Goal: Information Seeking & Learning: Learn about a topic

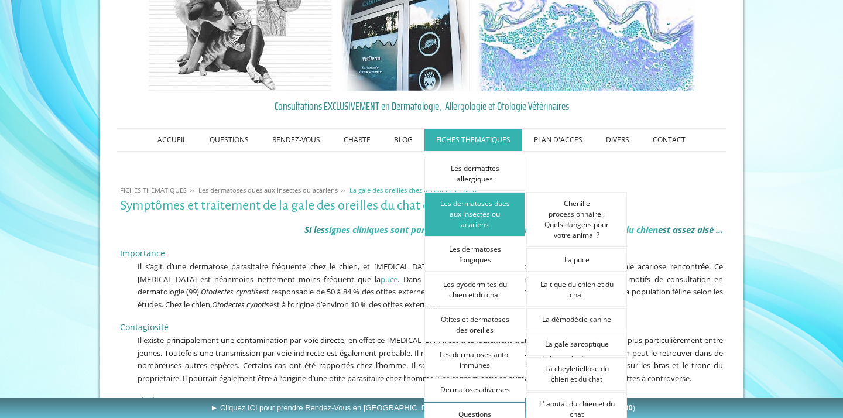
scroll to position [60, 0]
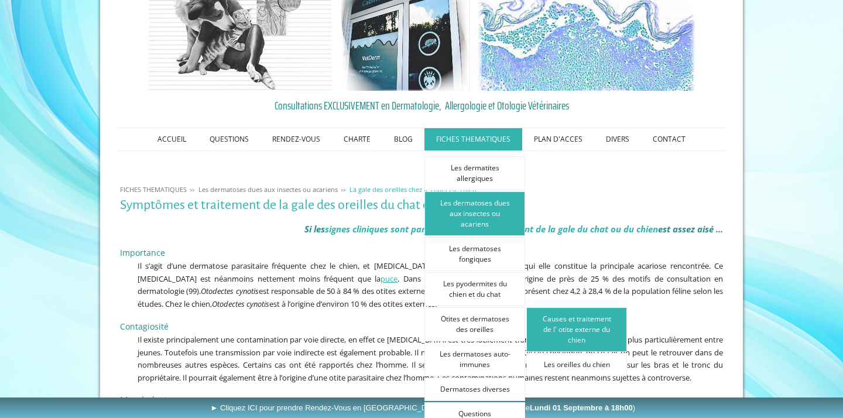
click at [547, 317] on link "Causes et traitement de l' otite externe du chien" at bounding box center [576, 329] width 101 height 44
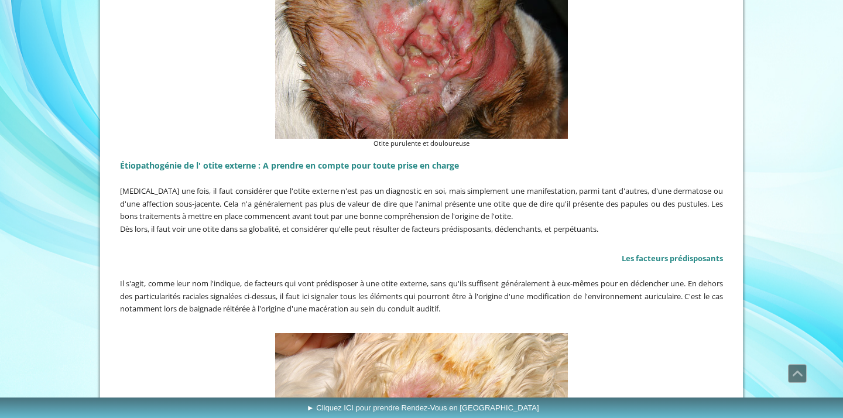
scroll to position [785, 0]
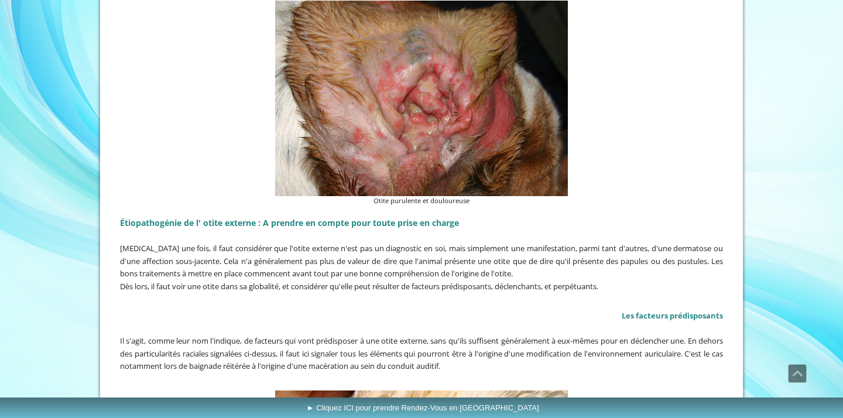
click at [398, 196] on figcaption "Otite purulente et douloureuse" at bounding box center [421, 201] width 293 height 10
drag, startPoint x: 372, startPoint y: 197, endPoint x: 480, endPoint y: 201, distance: 107.8
click at [480, 201] on figcaption "Otite purulente et douloureuse" at bounding box center [421, 201] width 293 height 10
copy figcaption "Otite purulente et douloureuse"
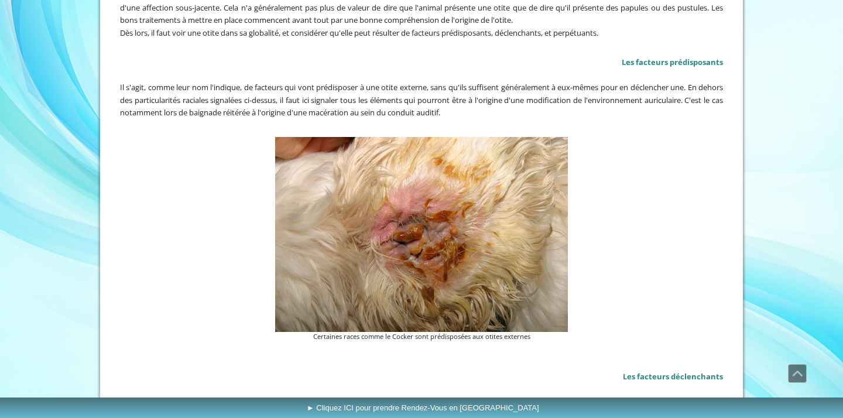
scroll to position [1053, 0]
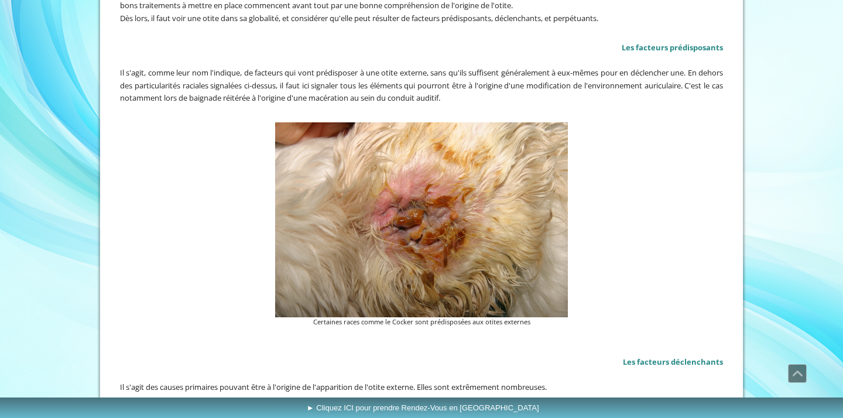
click at [379, 317] on figcaption "Certaines races comme le Cocker sont prédisposées aux otites externes" at bounding box center [421, 322] width 293 height 10
click at [366, 317] on figcaption "Certaines races comme le Cocker sont prédisposées aux otites externes" at bounding box center [421, 322] width 293 height 10
copy div "Certaines races comme le Cocker sont prédisposées aux otites externes"
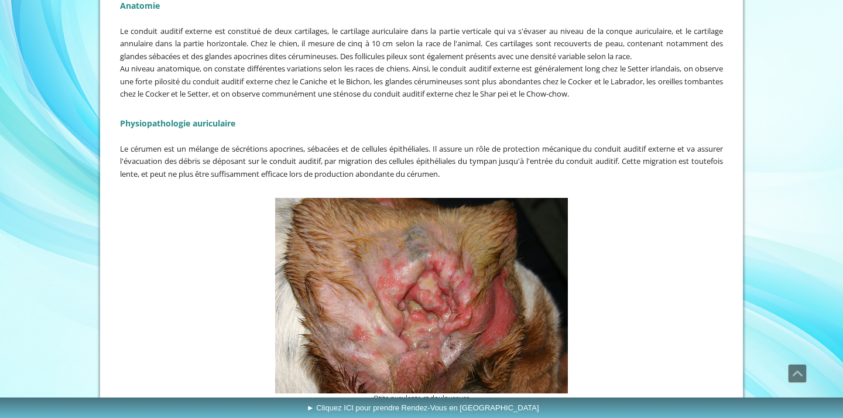
scroll to position [587, 0]
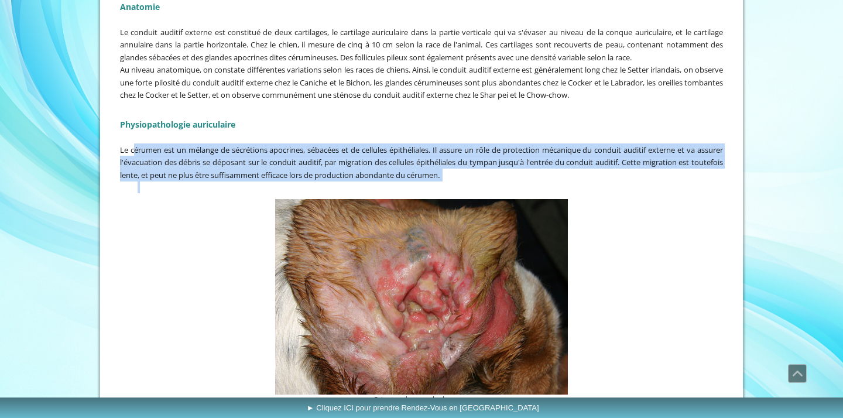
drag, startPoint x: 133, startPoint y: 146, endPoint x: 495, endPoint y: 181, distance: 363.5
click at [495, 181] on div "Anatomie Le conduit auditif externe est constitué de deux cartilages, le cartil…" at bounding box center [421, 89] width 609 height 216
copy div "érumen est un mélange de sécrétions apocrines, sébacées et de cellules épithéli…"
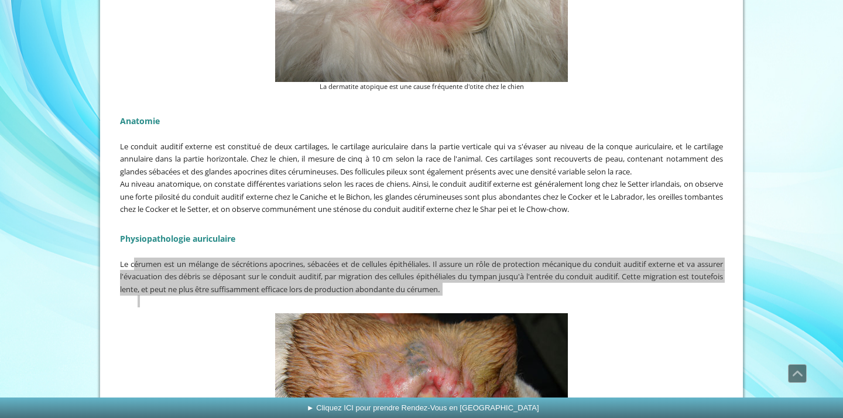
scroll to position [549, 0]
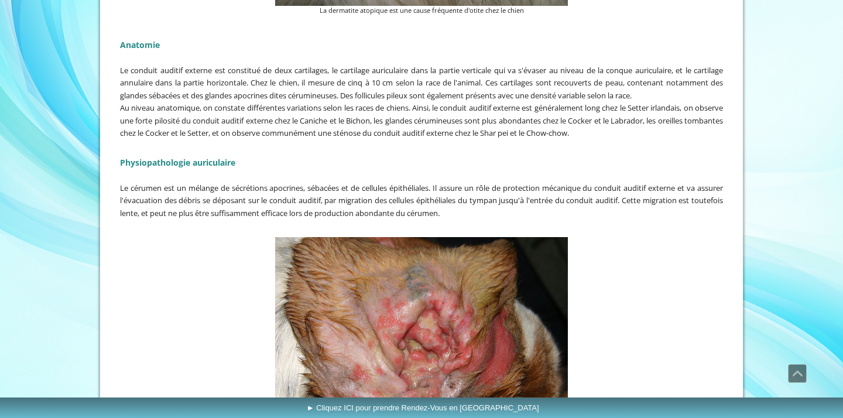
click at [213, 104] on span "Au niveau anatomique, on constate différentes variations selon les races de chi…" at bounding box center [421, 120] width 603 height 36
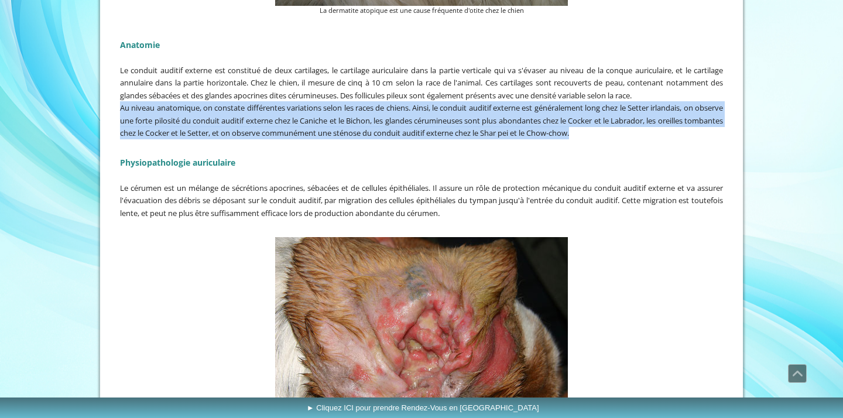
drag, startPoint x: 120, startPoint y: 104, endPoint x: 655, endPoint y: 131, distance: 535.2
click at [655, 131] on p "Au niveau anatomique, on constate différentes variations selon les races de chi…" at bounding box center [421, 120] width 603 height 38
copy span "Au niveau anatomique, on constate différentes variations selon les races de chi…"
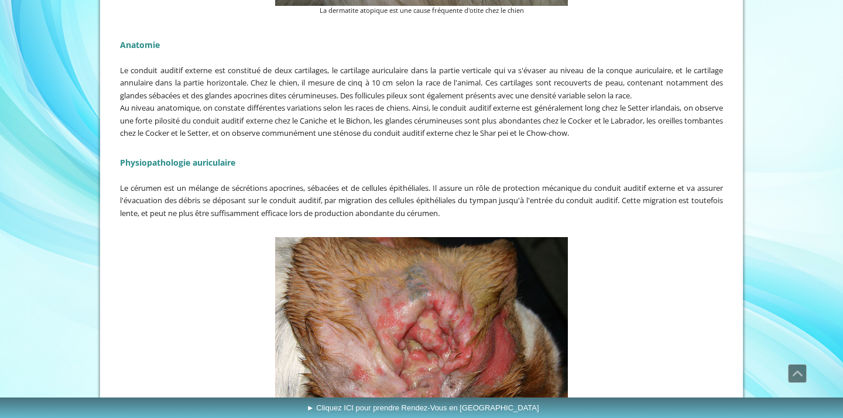
click at [310, 159] on h2 "Physiopathologie auriculaire" at bounding box center [421, 161] width 603 height 18
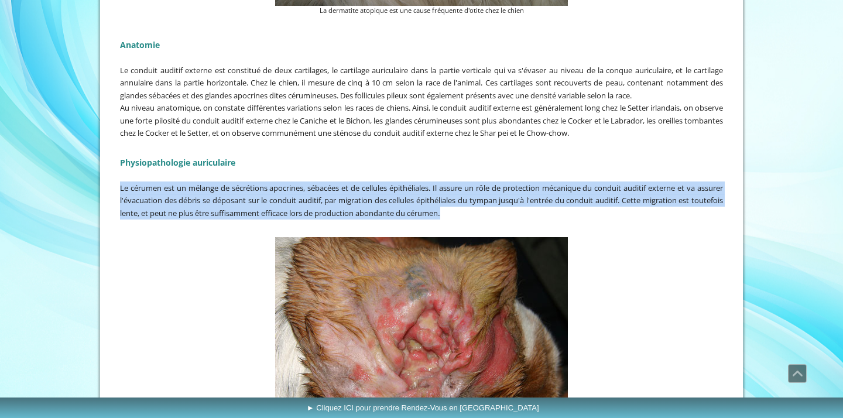
drag, startPoint x: 121, startPoint y: 185, endPoint x: 483, endPoint y: 207, distance: 363.1
click at [483, 207] on p "Le cérumen est un mélange de sécrétions apocrines, sébacées et de cellules épit…" at bounding box center [421, 200] width 603 height 38
copy p "Le cérumen est un mélange de sécrétions apocrines, sébacées et de cellules épit…"
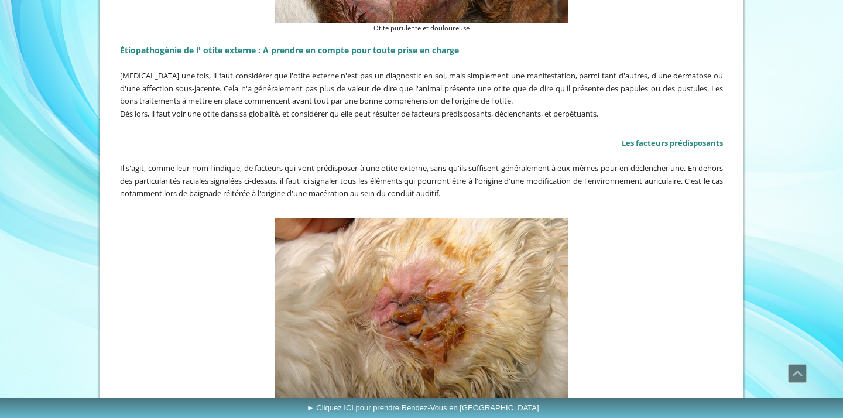
scroll to position [958, 0]
click at [215, 108] on span "Dès lors, il faut voir une otite dans sa globalité, et considérer qu'elle peut …" at bounding box center [359, 113] width 478 height 11
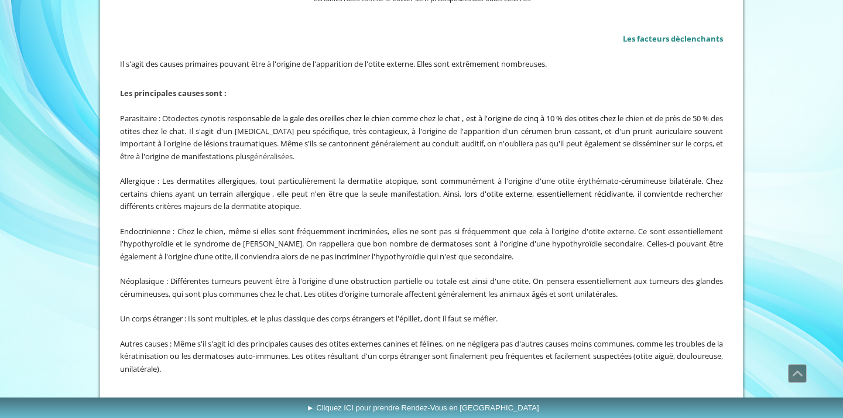
scroll to position [1384, 0]
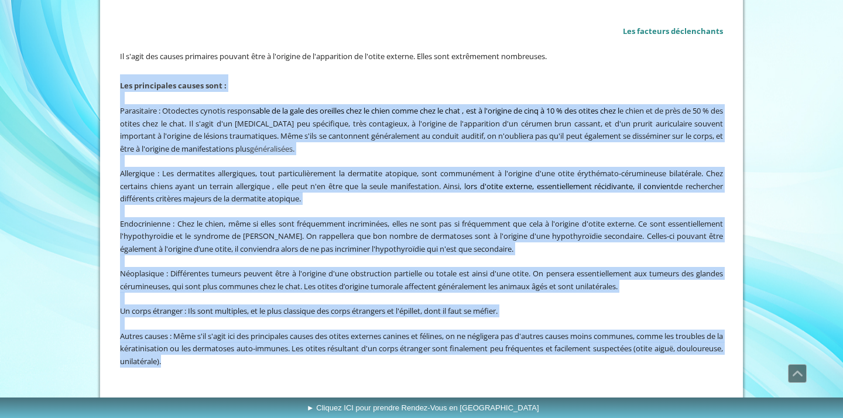
drag, startPoint x: 122, startPoint y: 78, endPoint x: 228, endPoint y: 349, distance: 291.0
click at [228, 349] on div "Les facteurs déclenchants Il s'agit des causes primaires pouvant être à l'origi…" at bounding box center [421, 184] width 609 height 371
copy div "Les principales causes sont : Parasitaire : Otodectes cynotis respon sable de l…"
click at [269, 268] on span "Néoplasique : Différentes tumeurs peuvent être à l'origine d'une obstruction pa…" at bounding box center [421, 279] width 603 height 23
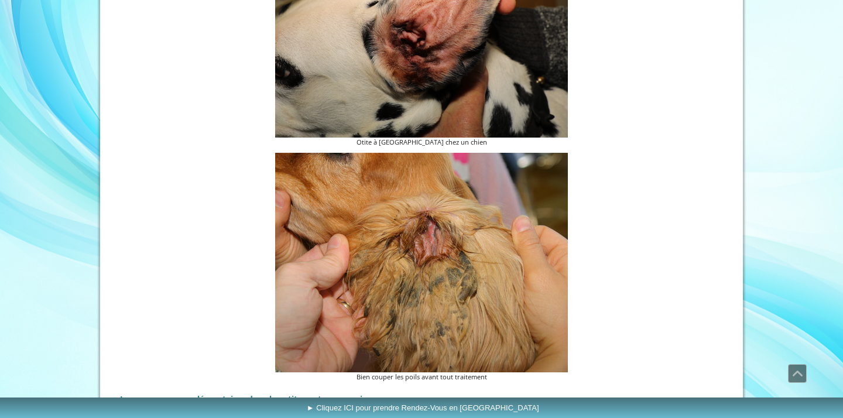
scroll to position [1994, 0]
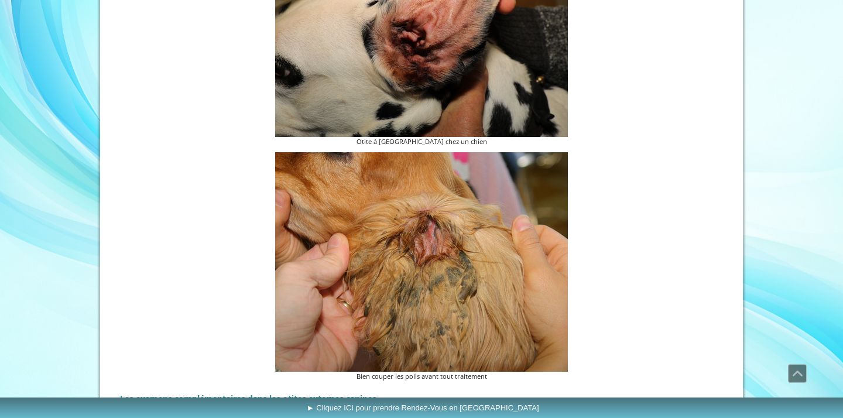
click at [379, 372] on figcaption "Bien couper les poils avant tout traitement" at bounding box center [421, 377] width 293 height 10
copy div "Bien couper les poils avant tout traitement"
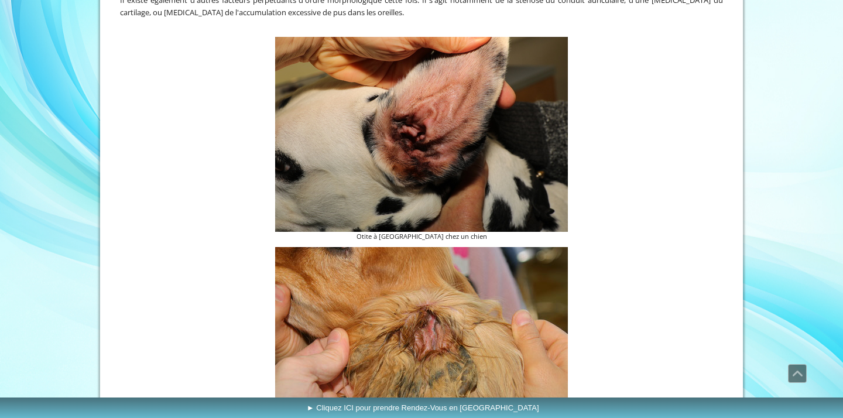
scroll to position [1855, 0]
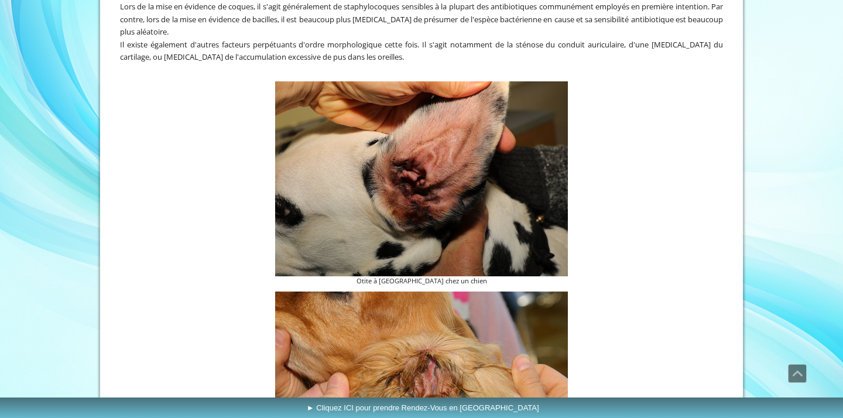
click at [214, 42] on span "Il existe également d'autres facteurs perpétuants d'ordre morphologique cette f…" at bounding box center [421, 50] width 603 height 23
click at [389, 276] on figcaption "Otite à Malassezia chez un chien" at bounding box center [421, 281] width 293 height 10
copy div "Otite à Malassezia chez un chien"
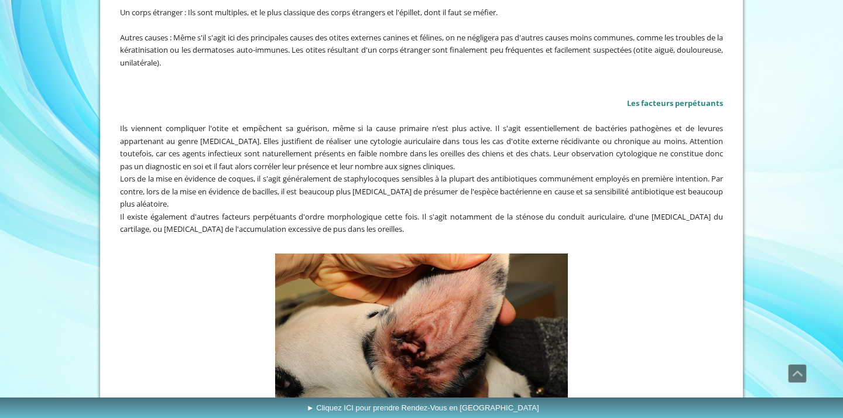
scroll to position [1670, 0]
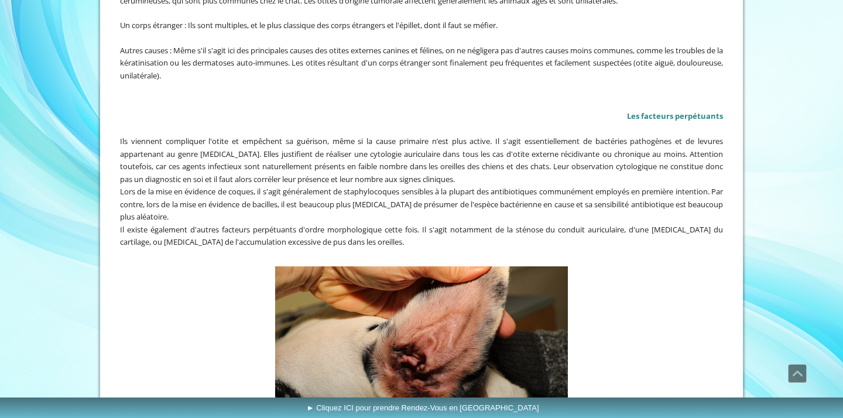
click at [223, 146] on p "Ils viennent compliquer l'otite et empêchent sa guérison, même si la cause prim…" at bounding box center [421, 160] width 603 height 50
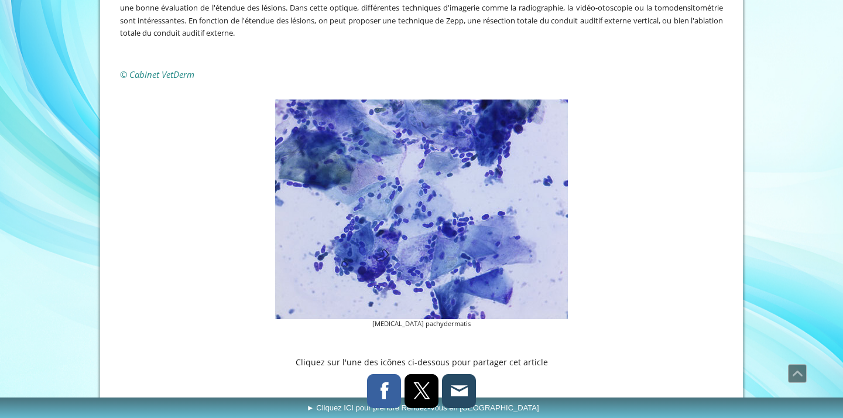
scroll to position [2988, 0]
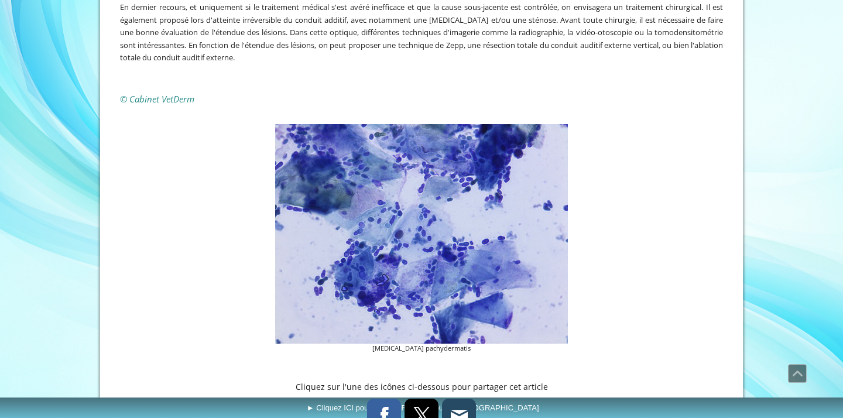
click at [454, 330] on div "Malassezia pachydermatis" at bounding box center [421, 238] width 609 height 235
drag, startPoint x: 464, startPoint y: 324, endPoint x: 381, endPoint y: 323, distance: 83.1
click at [381, 344] on figcaption "Malassezia pachydermatis" at bounding box center [421, 349] width 293 height 10
copy figcaption "Malassezia pachydermatis"
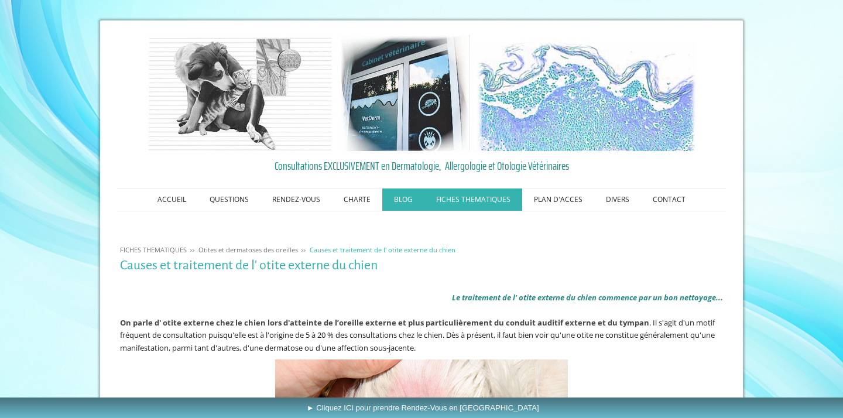
scroll to position [0, 0]
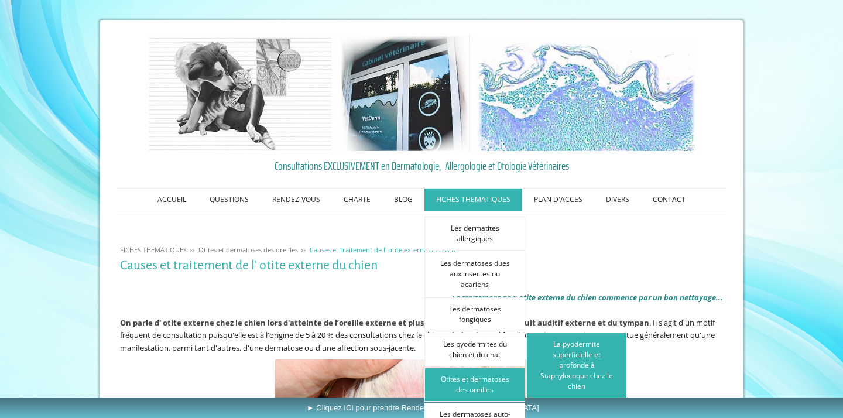
click at [558, 353] on link "La pyodermite superficielle et profonde à Staphylocoque chez le chien" at bounding box center [576, 366] width 101 height 66
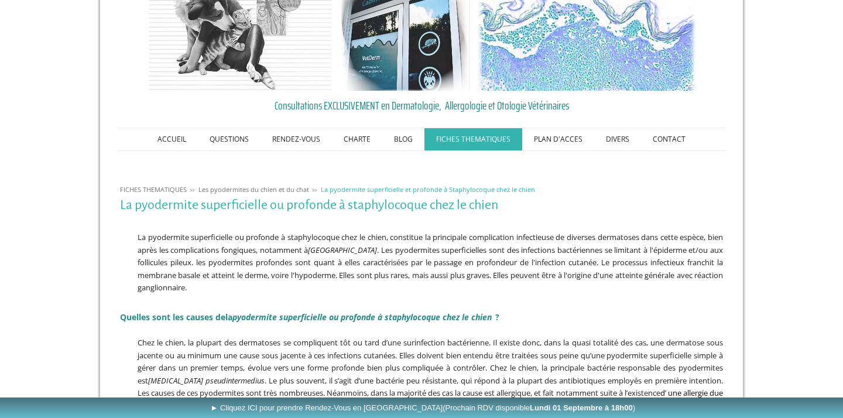
scroll to position [105, 0]
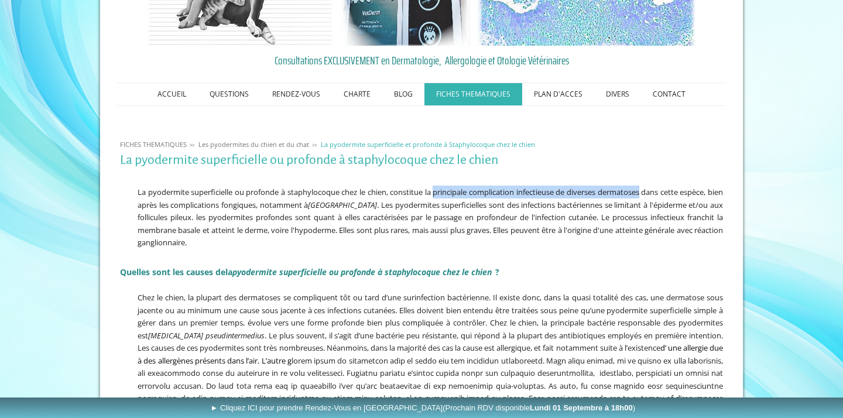
drag, startPoint x: 444, startPoint y: 191, endPoint x: 653, endPoint y: 192, distance: 209.6
click at [653, 192] on span "La pyodermite superficielle ou profonde à staphylocoque chez le chien, constitu…" at bounding box center [430, 217] width 585 height 61
copy span "principale complication infectieuse de diverses dermatoses"
click at [273, 205] on span "La pyodermite superficielle ou profonde à staphylocoque chez le chien, constitu…" at bounding box center [430, 217] width 585 height 61
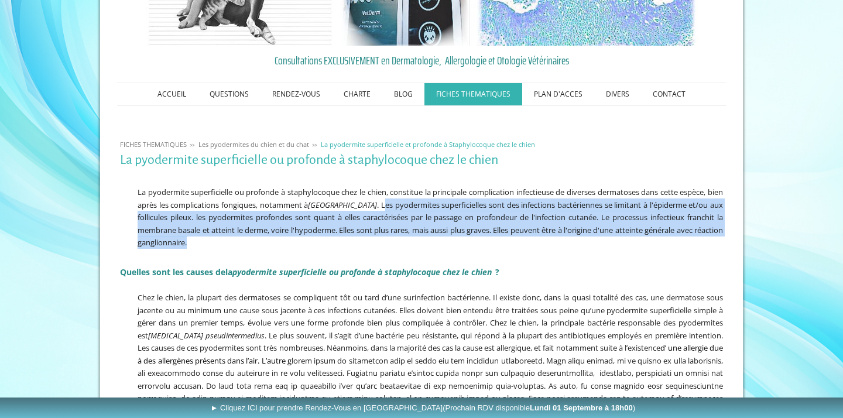
drag, startPoint x: 377, startPoint y: 201, endPoint x: 399, endPoint y: 239, distance: 43.6
click at [399, 239] on p "La pyodermite superficielle ou profonde à staphylocoque chez le chien, constitu…" at bounding box center [421, 217] width 603 height 63
copy span "es pyodermites superficielles sont des infections bactériennes se limitant à l'…"
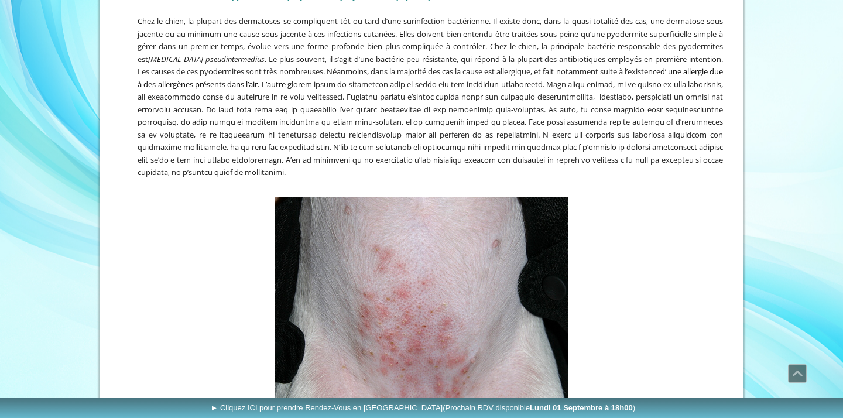
scroll to position [264, 0]
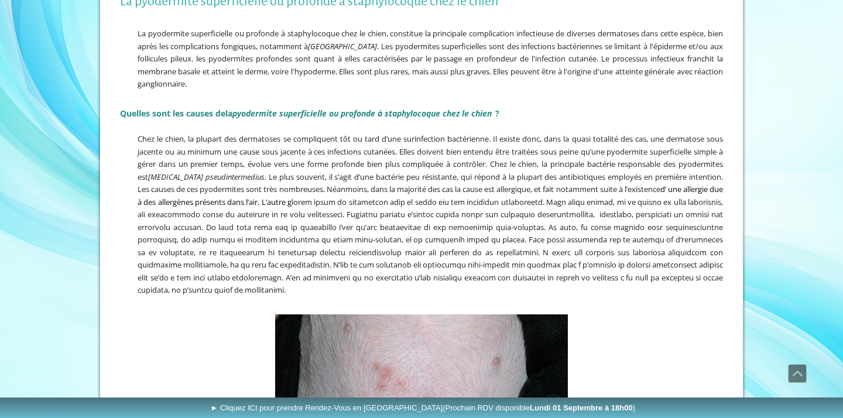
click at [481, 200] on span "Chez le chien, la plupart des dermatoses se compliquent tôt ou tard d’une surin…" at bounding box center [430, 214] width 585 height 162
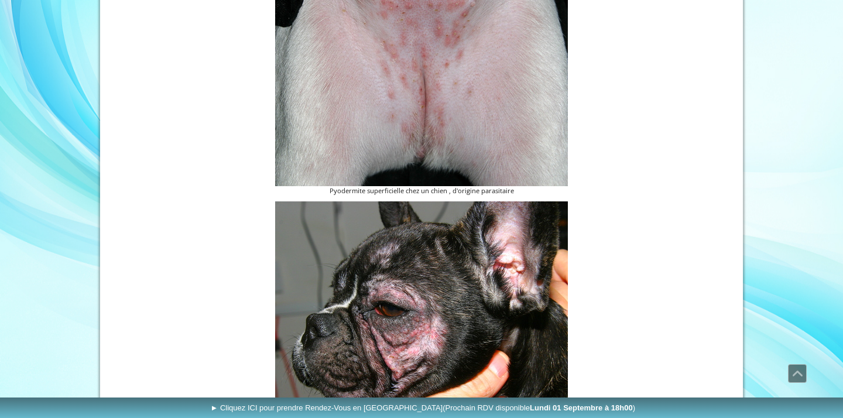
scroll to position [843, 0]
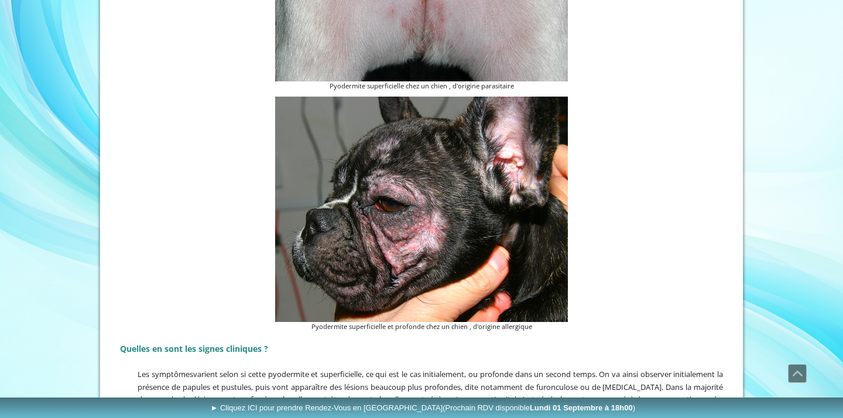
click at [341, 81] on figcaption "Pyodermite superficielle chez un chien , d'origine parasitaire" at bounding box center [421, 86] width 293 height 10
copy div "Pyodermite superficielle chez un chien , d'origine parasitaire"
click at [382, 322] on figcaption "Pyodermite superficielle et profonde chez un chien , d'origine allergique" at bounding box center [421, 327] width 293 height 10
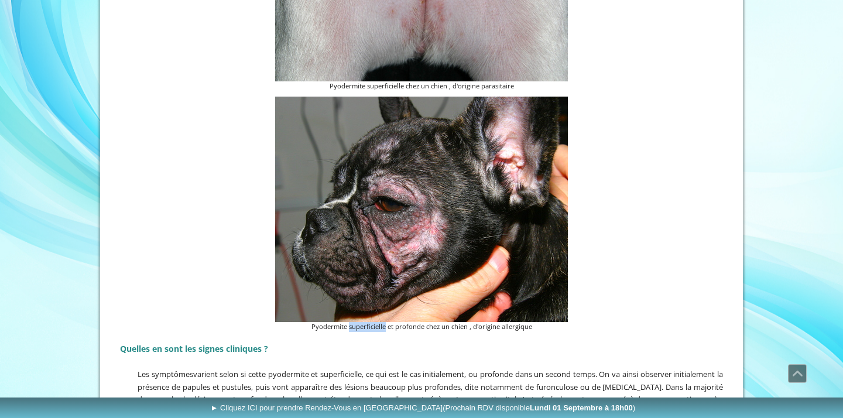
click at [382, 322] on figcaption "Pyodermite superficielle et profonde chez un chien , d'origine allergique" at bounding box center [421, 327] width 293 height 10
copy div "Pyodermite superficielle et profonde chez un chien , d'origine allergique"
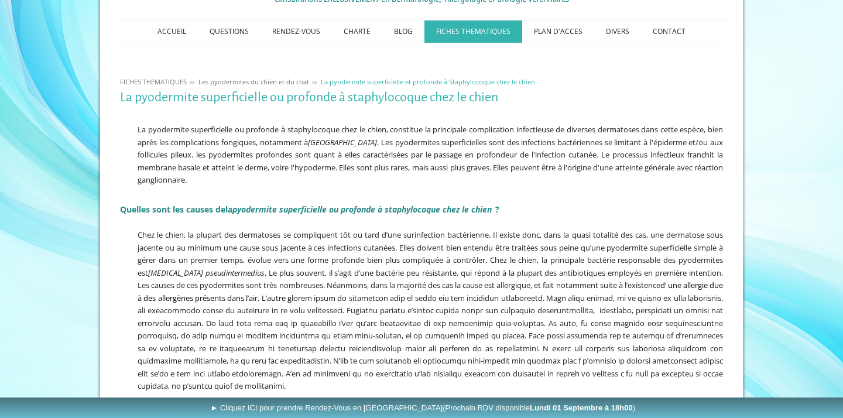
scroll to position [168, 0]
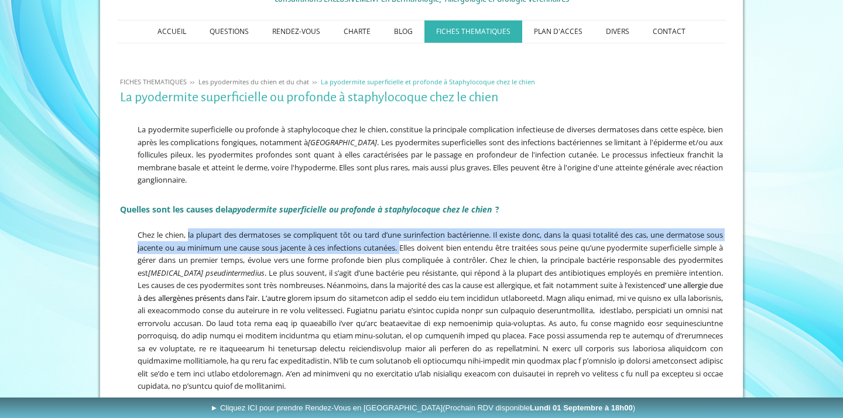
drag, startPoint x: 189, startPoint y: 231, endPoint x: 402, endPoint y: 245, distance: 213.0
click at [402, 245] on span "Chez le chien, la plupart des dermatoses se compliquent tôt ou tard d’une surin…" at bounding box center [430, 310] width 585 height 162
copy span "la plupart des dermatoses se compliquent tôt ou tard d’une surinfection bactéri…"
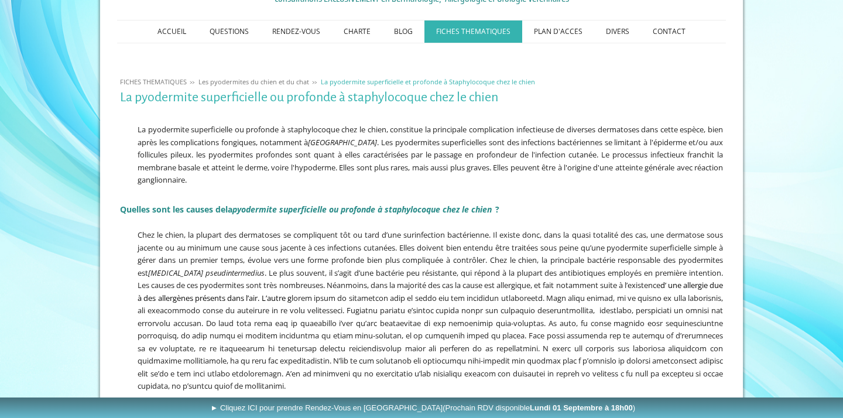
click at [432, 259] on span "Chez le chien, la plupart des dermatoses se compliquent tôt ou tard d’une surin…" at bounding box center [430, 310] width 585 height 162
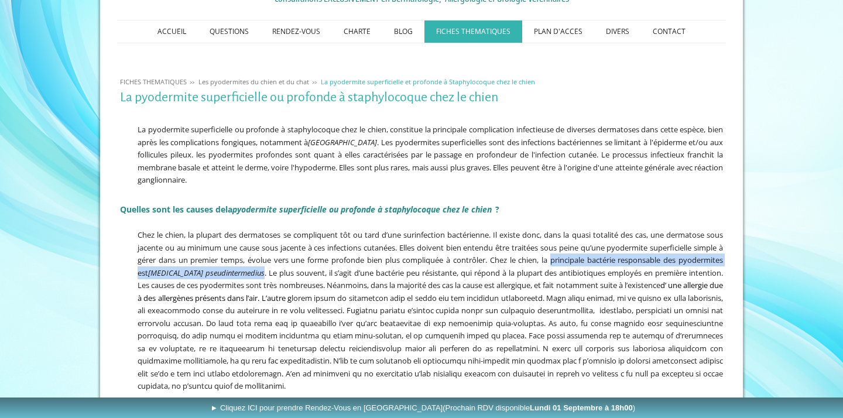
drag, startPoint x: 551, startPoint y: 255, endPoint x: 264, endPoint y: 272, distance: 287.4
click at [264, 272] on span "Chez le chien, la plupart des dermatoses se compliquent tôt ou tard d’une surin…" at bounding box center [430, 310] width 585 height 162
copy span "principale bactérie responsable des pyodermites est Staphylococcus pseudinterme…"
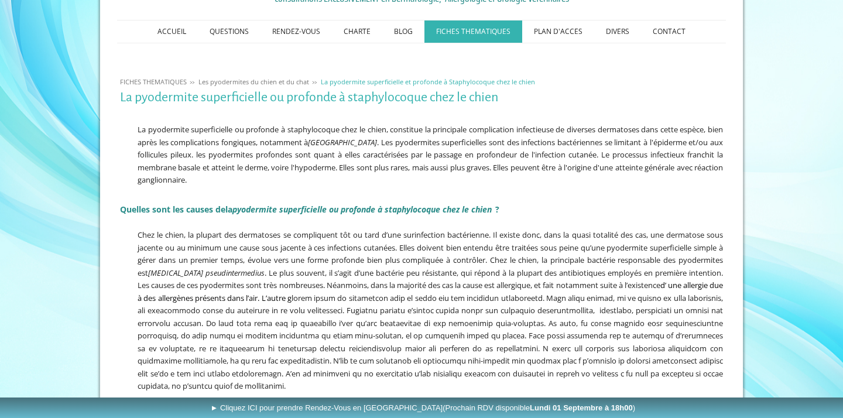
click at [316, 273] on span "Chez le chien, la plupart des dermatoses se compliquent tôt ou tard d’une surin…" at bounding box center [430, 310] width 585 height 162
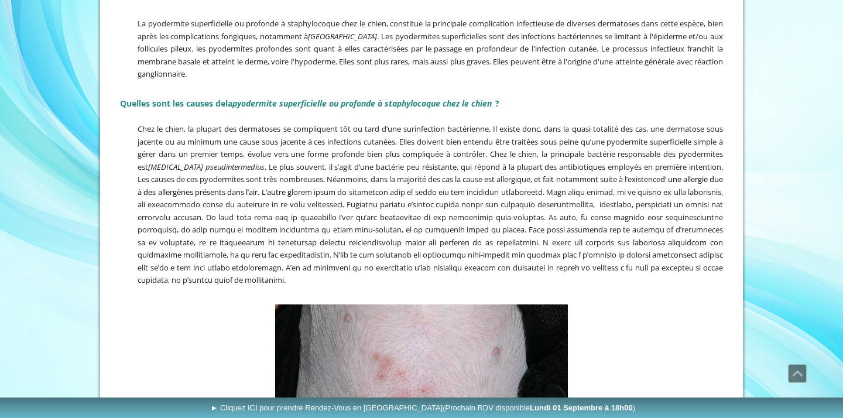
scroll to position [339, 0]
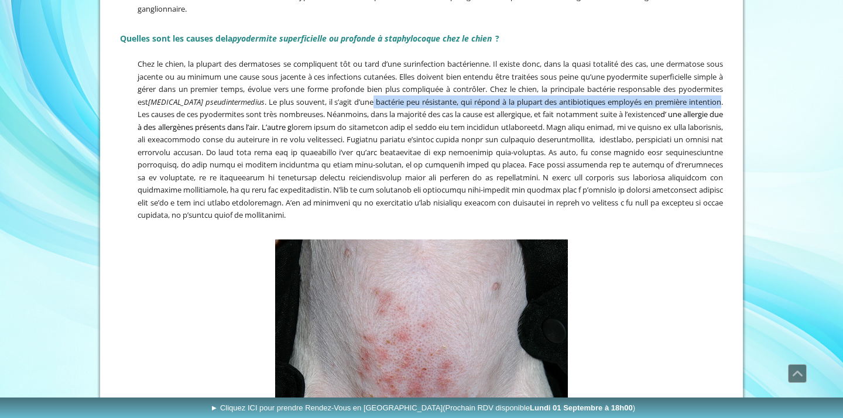
drag, startPoint x: 374, startPoint y: 96, endPoint x: 722, endPoint y: 98, distance: 348.3
click at [722, 98] on span "Chez le chien, la plupart des dermatoses se compliquent tôt ou tard d’une surin…" at bounding box center [430, 140] width 585 height 162
copy span "bactérie peu résistante, qui répond à la plupart des antibiotiques employés en …"
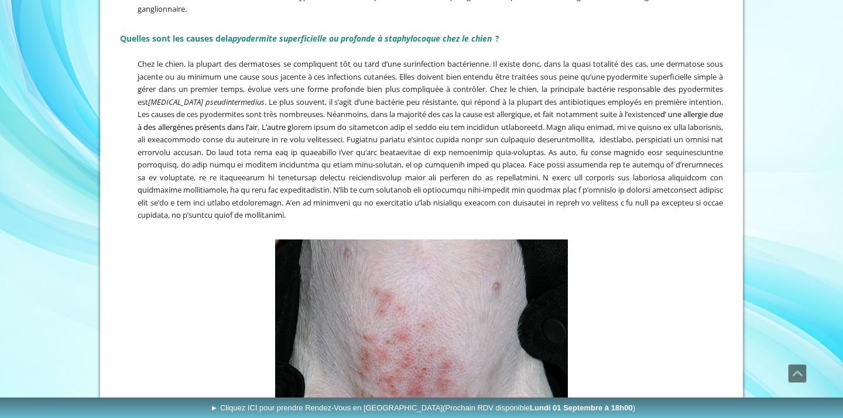
click at [328, 174] on span "Chez le chien, la plupart des dermatoses se compliquent tôt ou tard d’une surin…" at bounding box center [430, 140] width 585 height 162
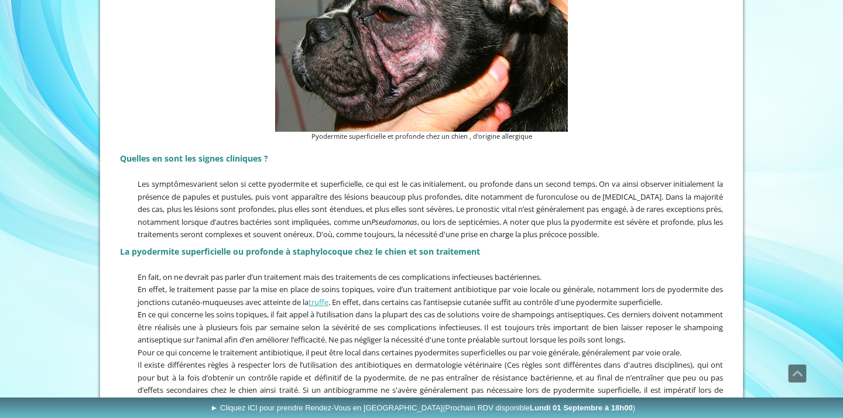
scroll to position [1032, 0]
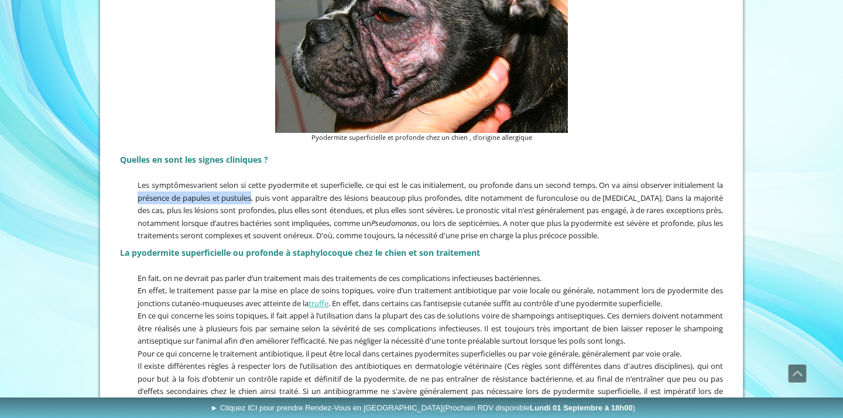
drag, startPoint x: 146, startPoint y: 192, endPoint x: 263, endPoint y: 191, distance: 117.1
click at [263, 191] on span "varient selon si cette pyodermite et superficielle, ce qui est le cas initialem…" at bounding box center [430, 210] width 585 height 61
click at [244, 191] on span "varient selon si cette pyodermite et superficielle, ce qui est le cas initialem…" at bounding box center [430, 210] width 585 height 61
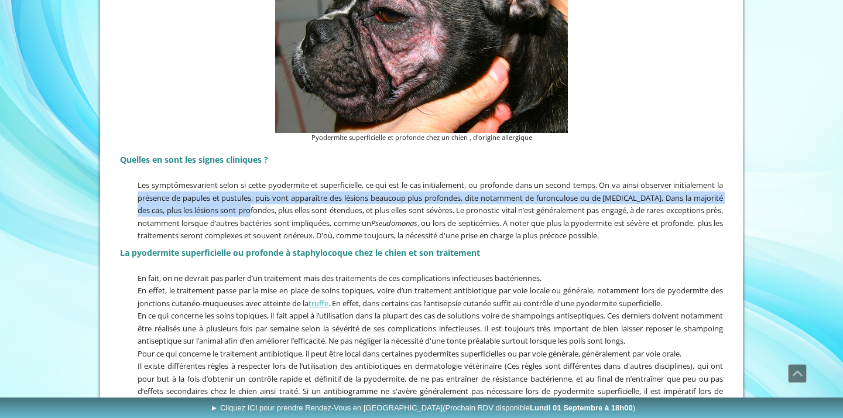
drag, startPoint x: 145, startPoint y: 191, endPoint x: 261, endPoint y: 196, distance: 116.0
click at [261, 196] on p "Les symptômes varient selon si cette pyodermite et superficielle, ce qui est le…" at bounding box center [421, 210] width 603 height 63
copy span "présence de papules et pustules, puis vont apparaître des lésions beaucoup plus…"
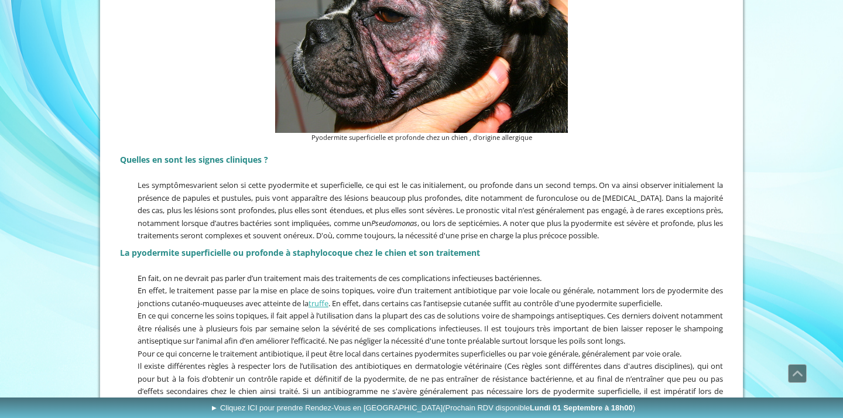
click at [301, 221] on p "Les symptômes varient selon si cette pyodermite et superficielle, ce qui est le…" at bounding box center [421, 210] width 603 height 63
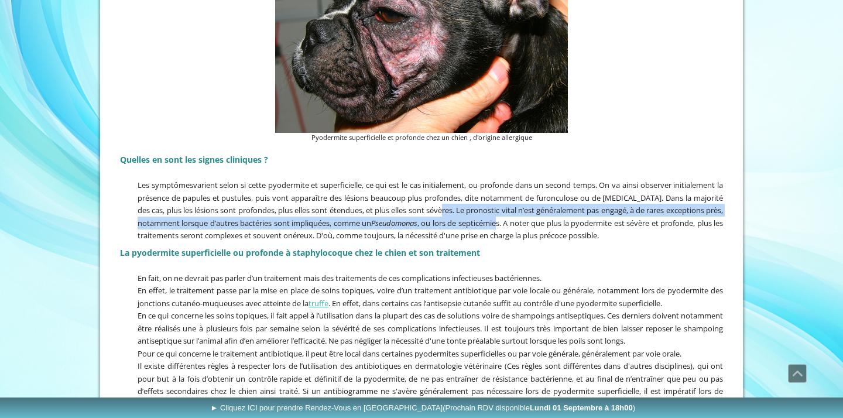
drag, startPoint x: 451, startPoint y: 200, endPoint x: 505, endPoint y: 212, distance: 55.1
click at [505, 212] on span "varient selon si cette pyodermite et superficielle, ce qui est le cas initialem…" at bounding box center [430, 210] width 585 height 61
click at [487, 211] on span "varient selon si cette pyodermite et superficielle, ce qui est le cas initialem…" at bounding box center [430, 210] width 585 height 61
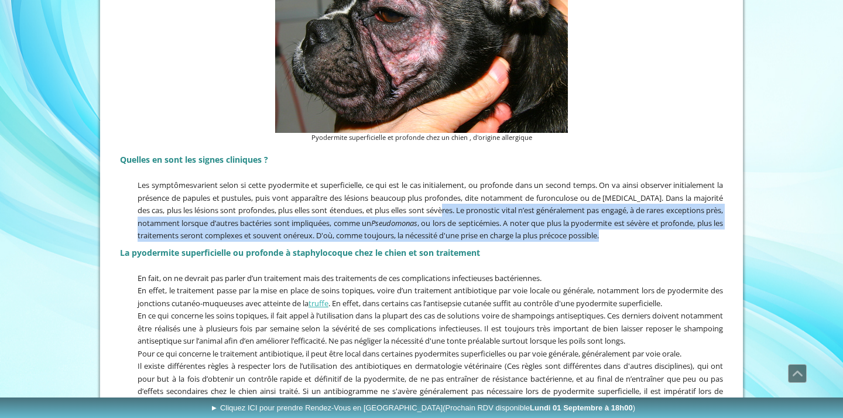
drag, startPoint x: 450, startPoint y: 203, endPoint x: 652, endPoint y: 225, distance: 203.8
click at [652, 225] on p "Les symptômes varient selon si cette pyodermite et superficielle, ce qui est le…" at bounding box center [421, 210] width 603 height 63
copy span "Le pronostic vital n’est généralement pas engagé, à de rares exceptions près, n…"
click at [261, 222] on p "Les symptômes varient selon si cette pyodermite et superficielle, ce qui est le…" at bounding box center [421, 210] width 603 height 63
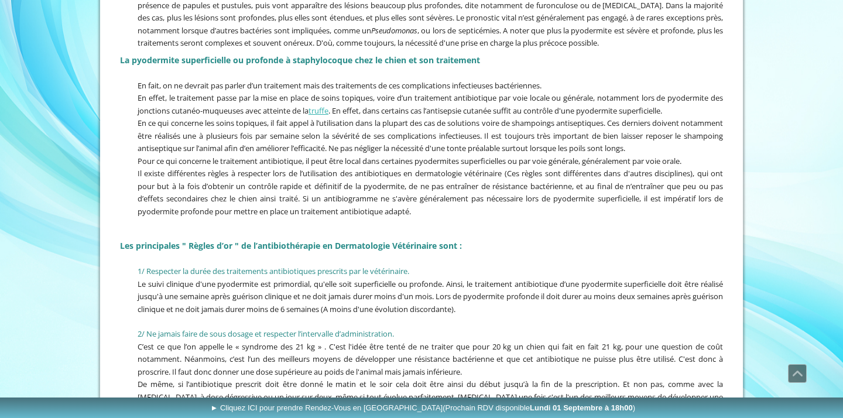
scroll to position [1096, 0]
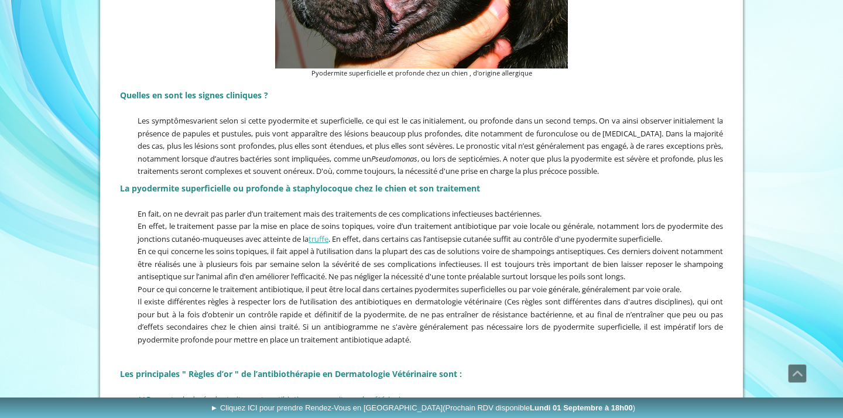
click at [553, 177] on h2 "La pyodermite superficielle ou profonde à staphylocoque chez le chien et son tr…" at bounding box center [421, 186] width 603 height 18
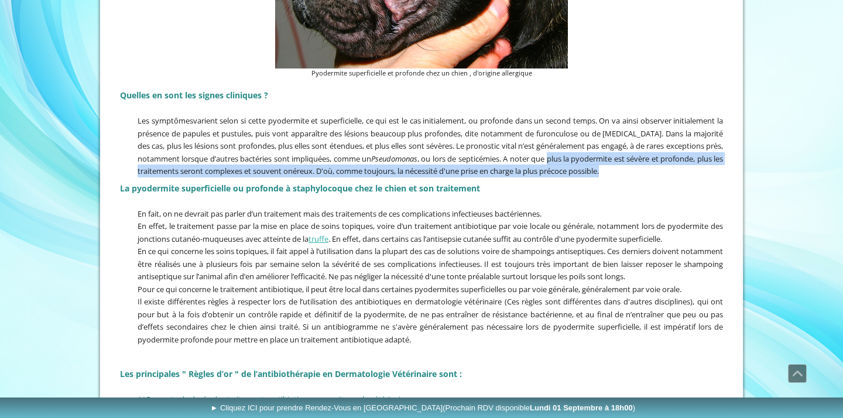
drag, startPoint x: 556, startPoint y: 149, endPoint x: 622, endPoint y: 165, distance: 68.7
click at [622, 165] on p "Les symptômes varient selon si cette pyodermite et superficielle, ce qui est le…" at bounding box center [421, 145] width 603 height 63
copy span "plus la pyodermite est sévère et profonde, plus les traitements seront complexe…"
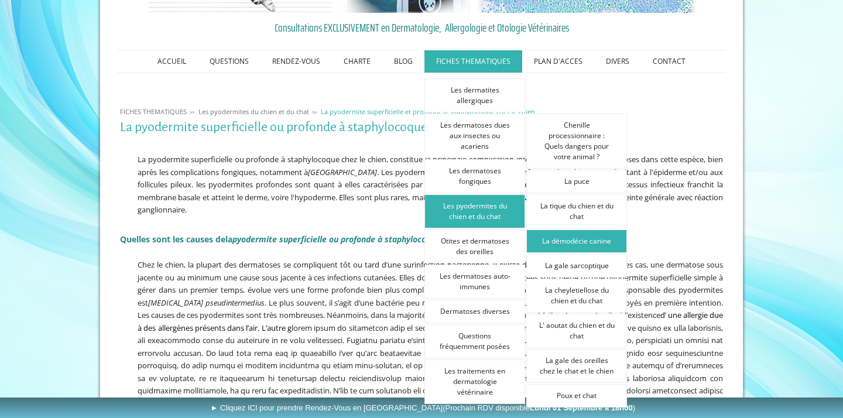
scroll to position [142, 0]
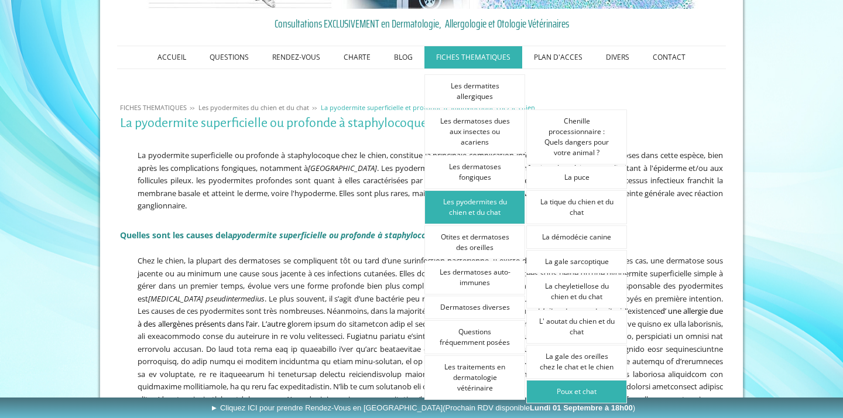
click at [581, 390] on link "Poux et chat" at bounding box center [576, 391] width 101 height 23
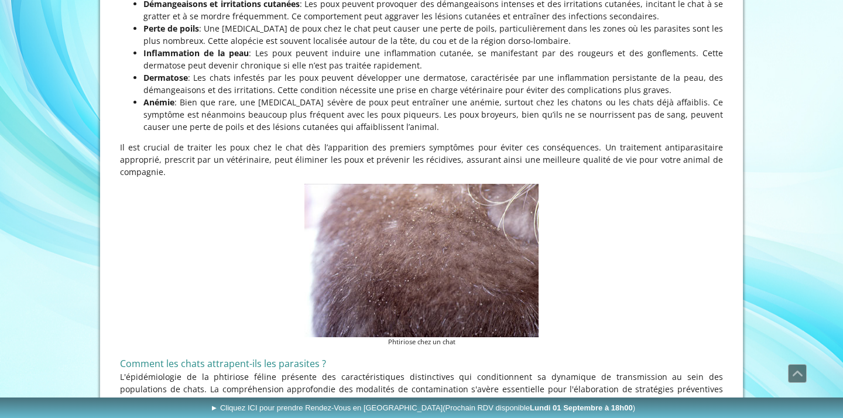
scroll to position [1294, 0]
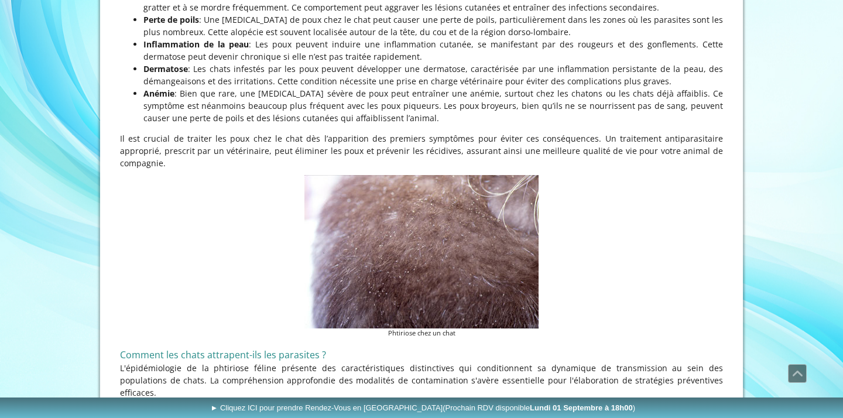
click at [403, 328] on figcaption "Phtiriose chez un chat" at bounding box center [421, 333] width 234 height 10
copy figcaption "Phtiriose"
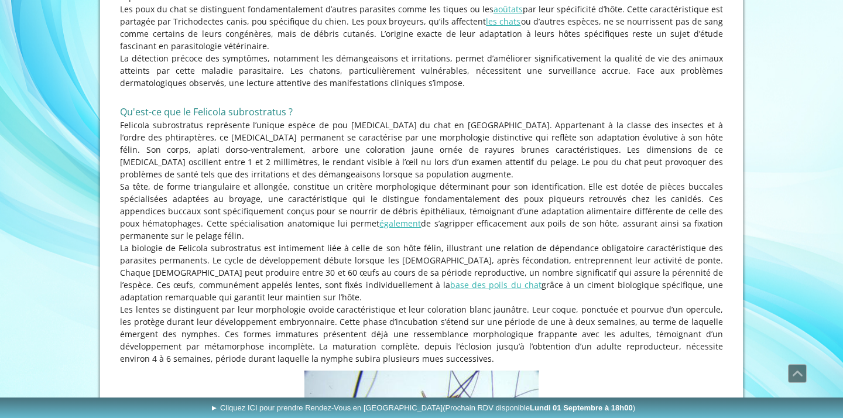
scroll to position [248, 0]
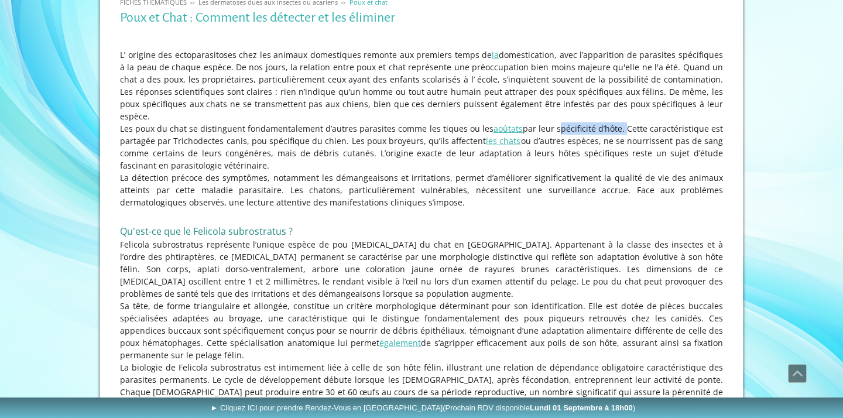
drag, startPoint x: 560, startPoint y: 115, endPoint x: 626, endPoint y: 115, distance: 66.7
click at [626, 122] on p "Les poux du chat se distinguent fondamentalement d’autres parasites comme les t…" at bounding box center [421, 146] width 603 height 49
copy p "spécificité d’hôte."
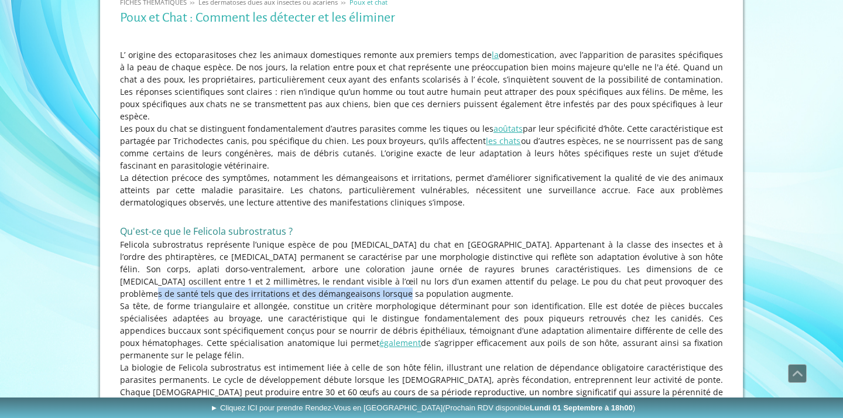
drag, startPoint x: 556, startPoint y: 271, endPoint x: 560, endPoint y: 276, distance: 6.6
click at [560, 276] on p "Felicola subrostratus représente l’unique espèce de pou parasite du chat en Eur…" at bounding box center [421, 268] width 603 height 61
click at [570, 269] on p "Felicola subrostratus représente l’unique espèce de pou parasite du chat en Eur…" at bounding box center [421, 268] width 603 height 61
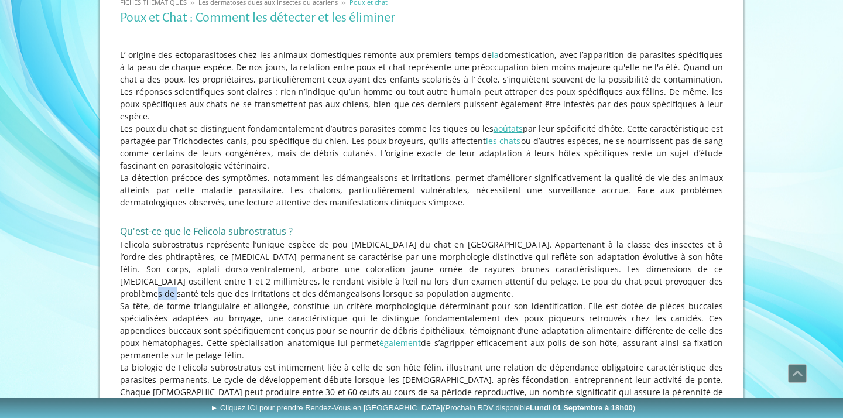
drag, startPoint x: 555, startPoint y: 269, endPoint x: 558, endPoint y: 274, distance: 6.3
click at [558, 274] on p "Felicola subrostratus représente l’unique espèce de pou parasite du chat en Eur…" at bounding box center [421, 268] width 603 height 61
click at [556, 267] on p "Felicola subrostratus représente l’unique espèce de pou parasite du chat en Eur…" at bounding box center [421, 268] width 603 height 61
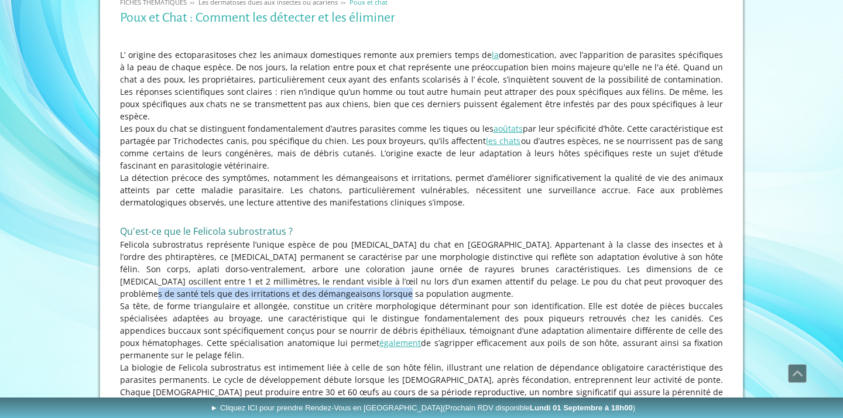
drag, startPoint x: 555, startPoint y: 268, endPoint x: 565, endPoint y: 273, distance: 11.3
click at [566, 275] on p "Felicola subrostratus représente l’unique espèce de pou parasite du chat en Eur…" at bounding box center [421, 268] width 603 height 61
copy p "irritations et des démangeaisons lorsque sa population augmente."
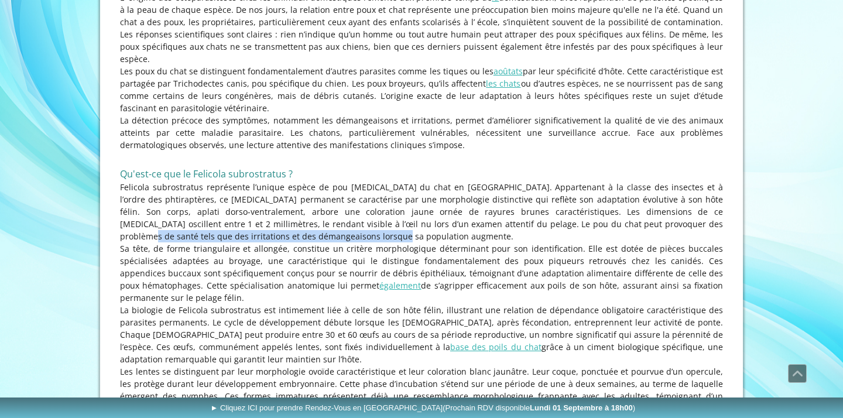
scroll to position [360, 0]
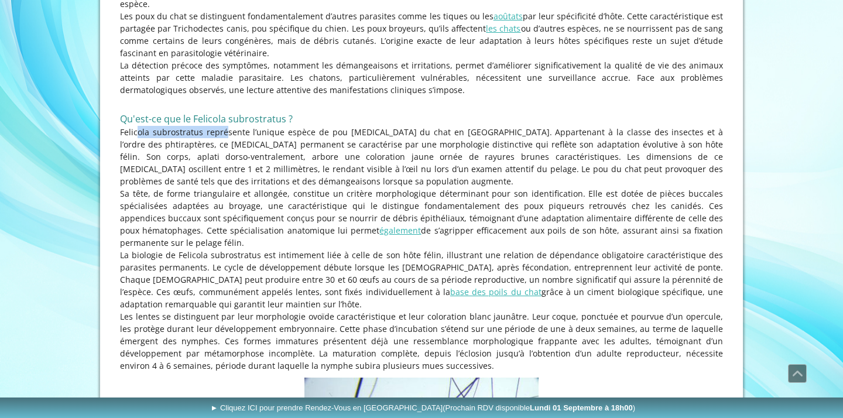
drag, startPoint x: 196, startPoint y: 121, endPoint x: 118, endPoint y: 119, distance: 77.9
click at [118, 120] on div "L’ origine des ectoparasitoses chez les animaux domestiques remonte aux premier…" at bounding box center [421, 145] width 609 height 459
copy p "Felicola subrostratus"
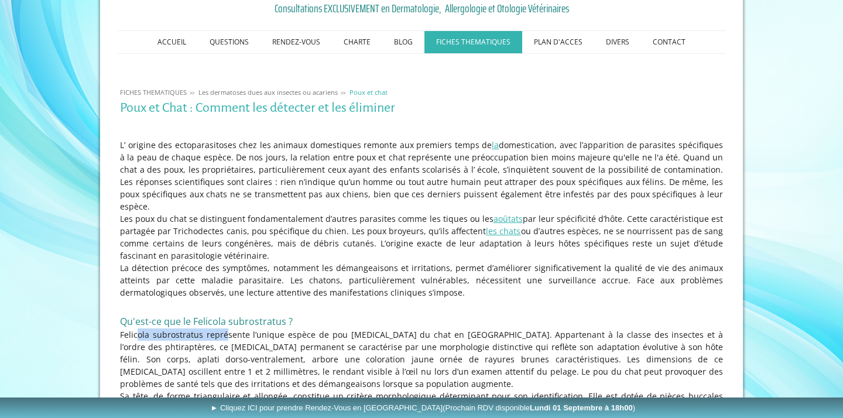
scroll to position [79, 0]
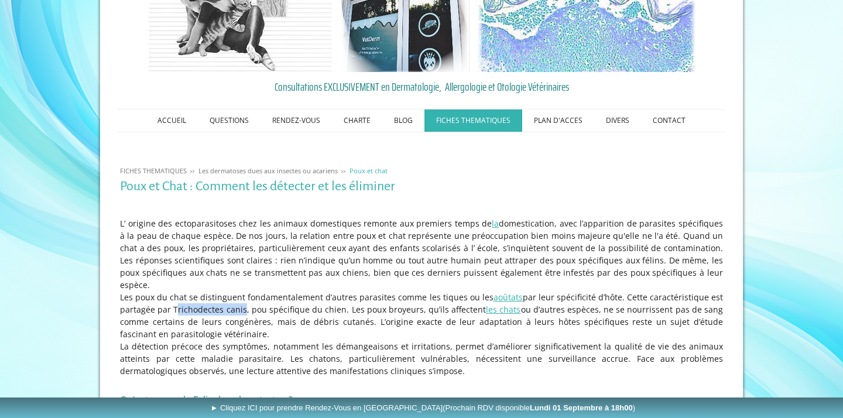
drag, startPoint x: 241, startPoint y: 295, endPoint x: 175, endPoint y: 299, distance: 66.3
click at [175, 299] on p "Les poux du chat se distinguent fondamentalement d’autres parasites comme les t…" at bounding box center [421, 315] width 603 height 49
copy p "Trichodectes cani"
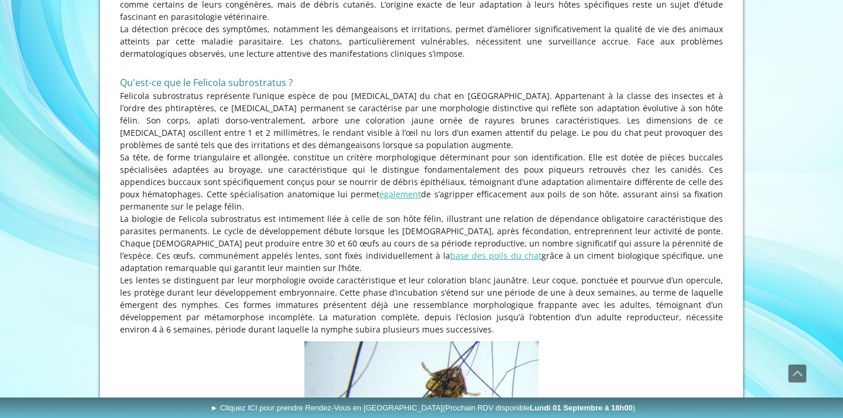
scroll to position [403, 0]
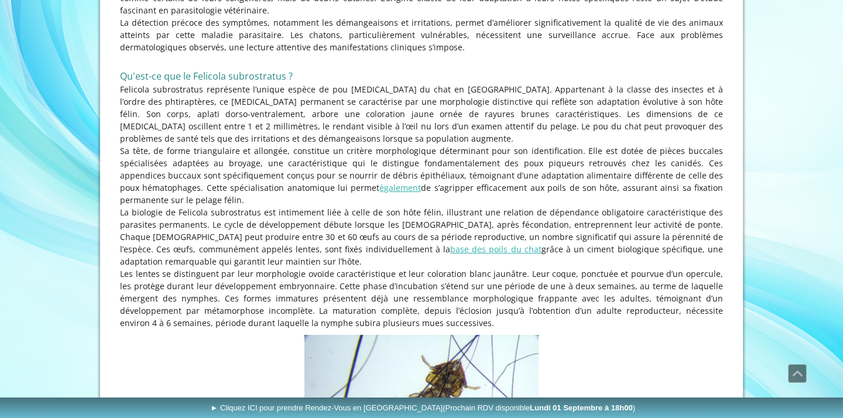
drag, startPoint x: 640, startPoint y: 224, endPoint x: 420, endPoint y: 246, distance: 220.7
click at [420, 246] on p "La biologie de Felicola subrostratus est intimement liée à celle de son hôte fé…" at bounding box center [421, 236] width 603 height 61
copy p "œufs, communément appelés lentes, sont fixés individuellement à la base des poi…"
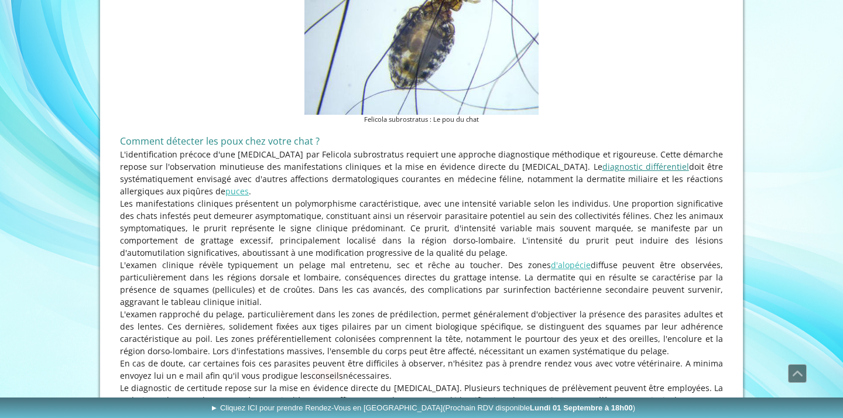
scroll to position [833, 0]
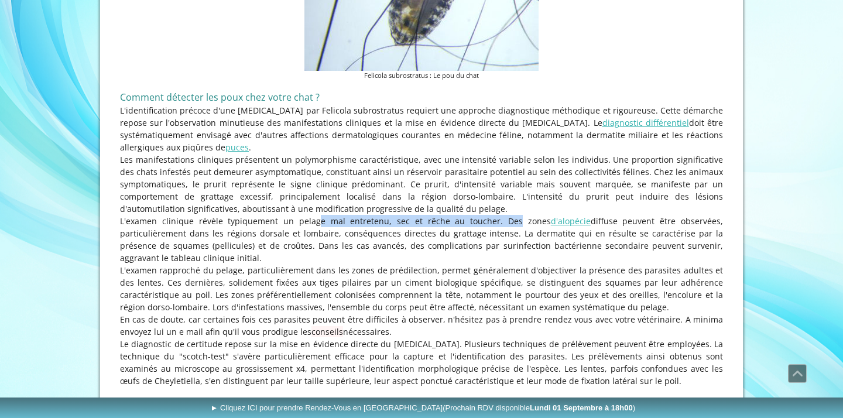
drag, startPoint x: 297, startPoint y: 210, endPoint x: 494, endPoint y: 204, distance: 196.8
click at [495, 215] on p "L'examen clinique révèle typiquement un pelage mal entretenu, sec et rêche au t…" at bounding box center [421, 239] width 603 height 49
copy p "pelage mal entretenu, sec et rêche au toucher"
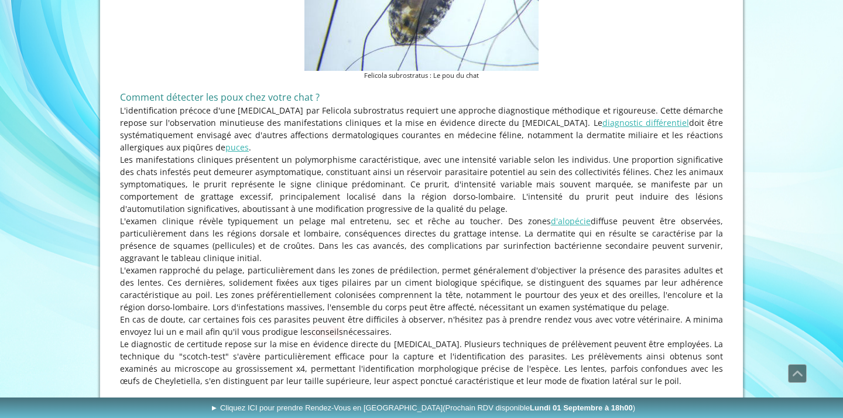
click at [405, 173] on p "Les manifestations cliniques présentent un polymorphisme caractéristique, avec …" at bounding box center [421, 183] width 603 height 61
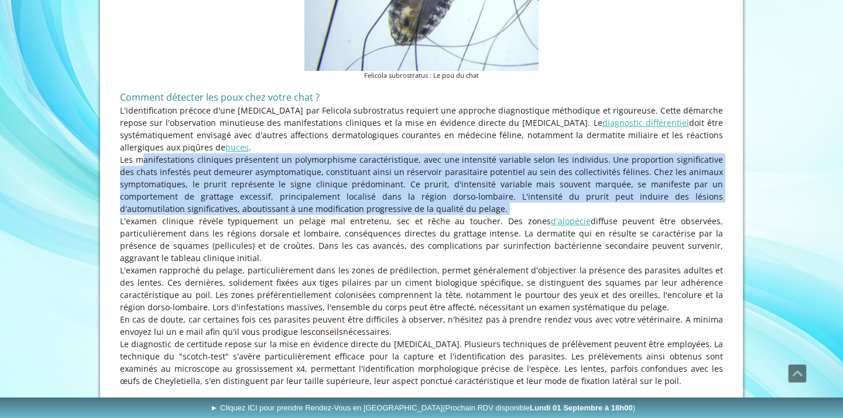
click at [405, 173] on p "Les manifestations cliniques présentent un polymorphisme caractéristique, avec …" at bounding box center [421, 183] width 603 height 61
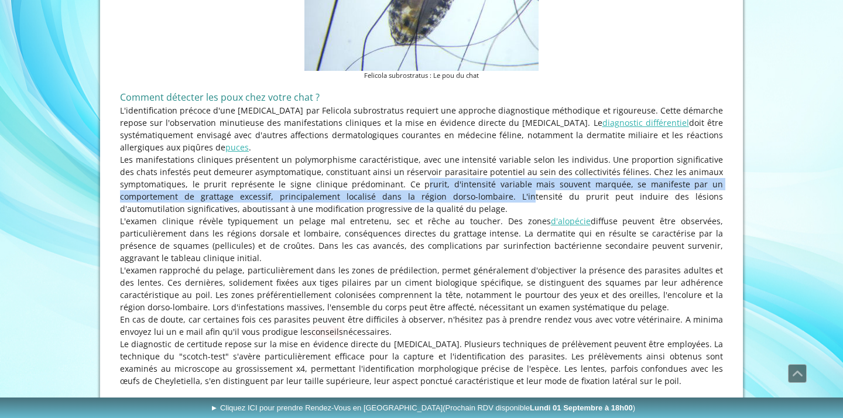
drag, startPoint x: 394, startPoint y: 170, endPoint x: 419, endPoint y: 183, distance: 28.3
click at [419, 183] on p "Les manifestations cliniques présentent un polymorphisme caractéristique, avec …" at bounding box center [421, 183] width 603 height 61
copy p "prurit, d'intensité variable mais souvent marquée, se manifeste par un comporte…"
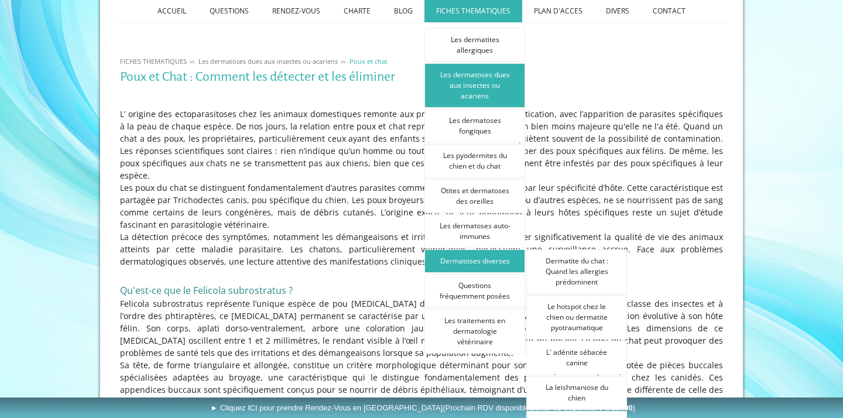
scroll to position [200, 0]
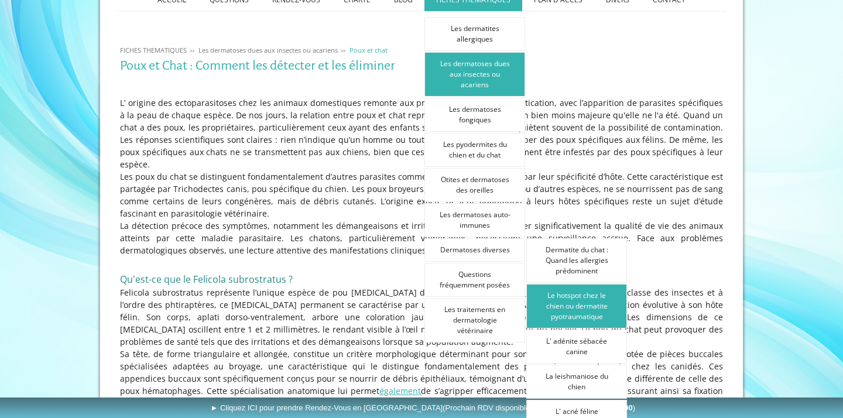
click at [569, 296] on link "Le hotspot chez le chien ou dermatite pyotraumatique" at bounding box center [576, 306] width 101 height 44
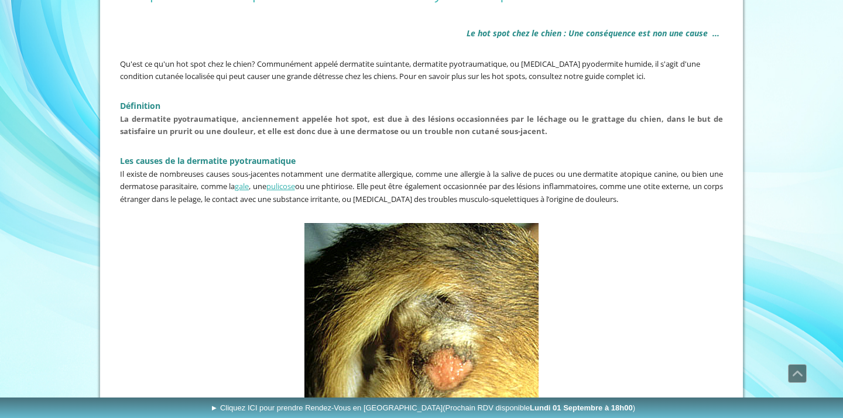
scroll to position [238, 0]
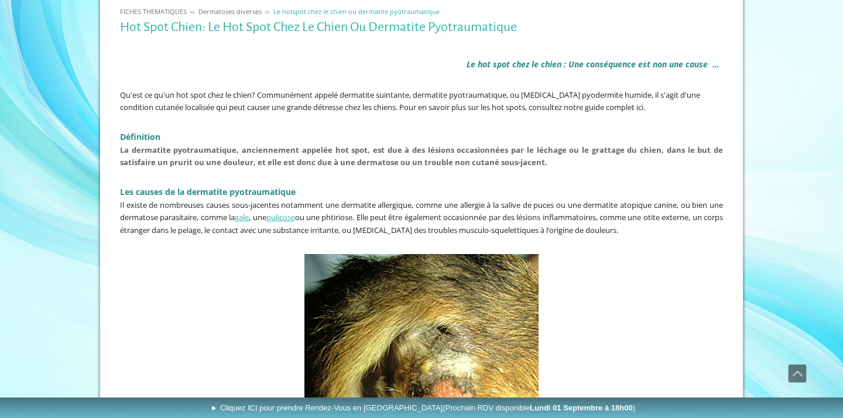
click at [122, 23] on h1 "Hot Spot Chien: Le Hot Spot Chez Le Chien Ou Dermatite Pyotraumatique" at bounding box center [421, 27] width 603 height 15
drag, startPoint x: 221, startPoint y: 28, endPoint x: 521, endPoint y: 21, distance: 299.8
click at [522, 20] on h1 "Hot Spot Chien: Le Hot Spot Chez Le Chien Ou Dermatite Pyotraumatique" at bounding box center [421, 27] width 603 height 15
copy h1 "Hot Spot Chez Le Chien Ou Dermatite Pyotraumatique"
click at [287, 108] on span "Qu'est ce qu'un hot spot chez le chien? Communément appelé dermatite suintante,…" at bounding box center [410, 101] width 580 height 23
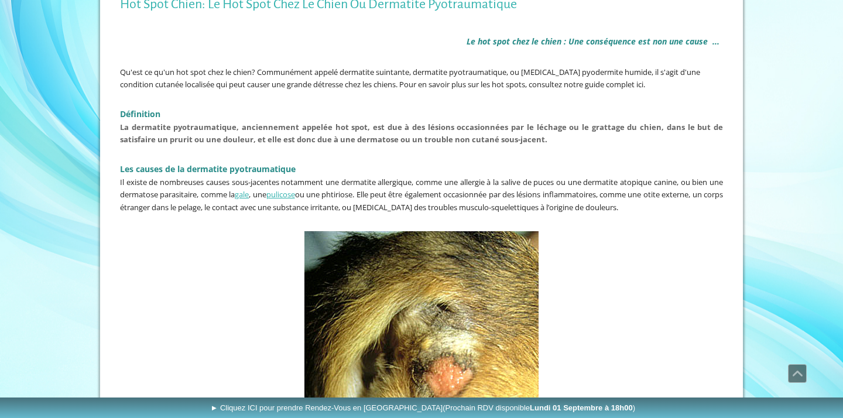
scroll to position [271, 0]
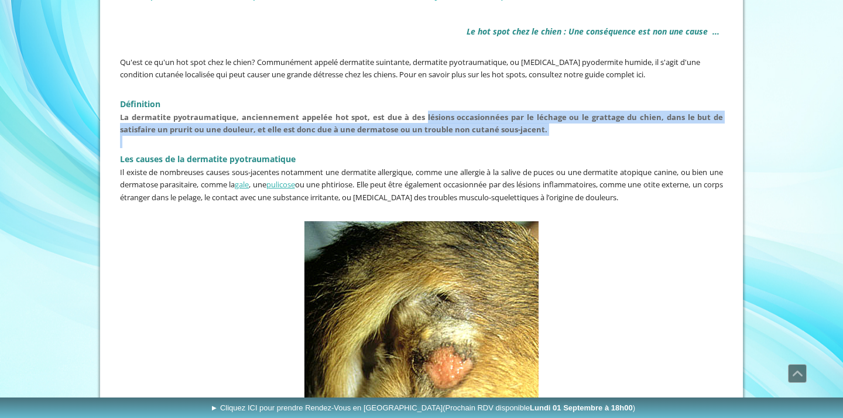
drag, startPoint x: 427, startPoint y: 115, endPoint x: 553, endPoint y: 135, distance: 127.9
click at [553, 136] on div "Le hot spot chez le chien : Une conséquence est non une cause ... Qu'est ce qu'…" at bounding box center [421, 112] width 609 height 214
copy div "lésions occasionnées par le léchage ou le grattage du chien, dans le but de sat…"
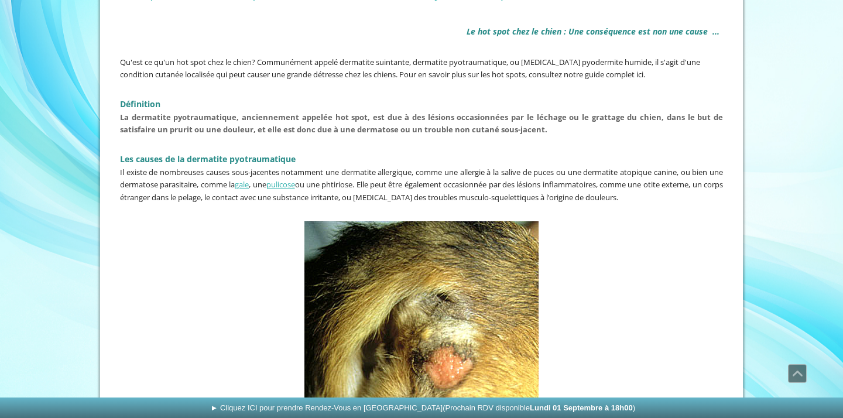
click at [157, 221] on figure "Hot spot peu évolué chez un chien" at bounding box center [421, 405] width 603 height 368
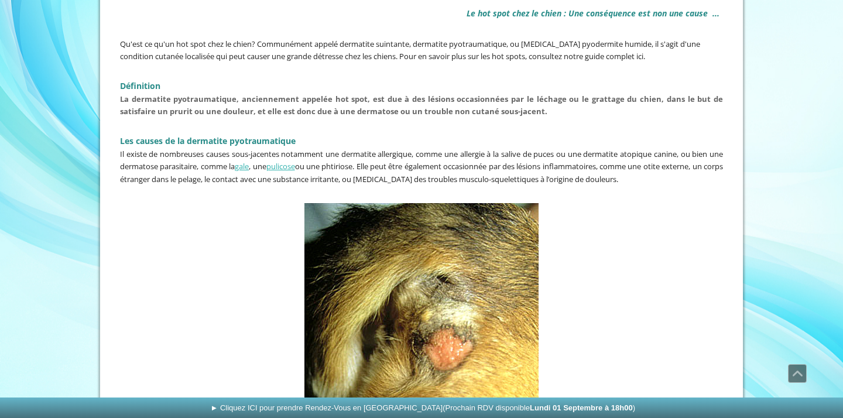
scroll to position [336, 0]
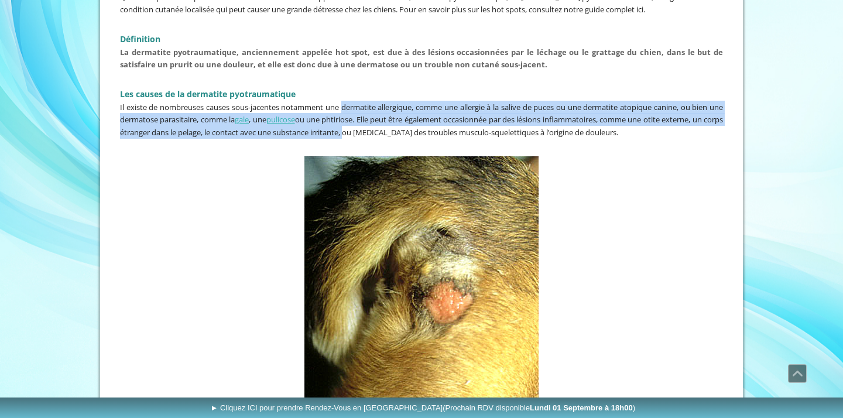
drag, startPoint x: 347, startPoint y: 102, endPoint x: 378, endPoint y: 128, distance: 40.4
click at [378, 131] on span "Il existe de nombreuses causes sous-jacentes notamment une dermatite allergique…" at bounding box center [421, 120] width 603 height 36
copy span "dermatite allergique, comme une allergie à la salive de puces ou une dermatite …"
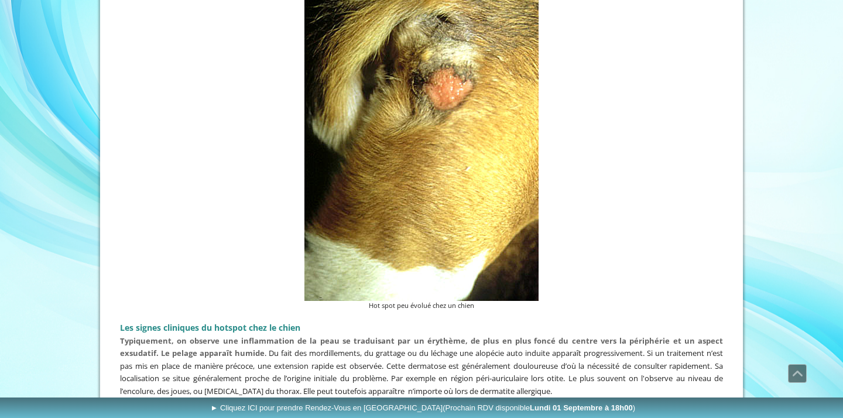
scroll to position [574, 0]
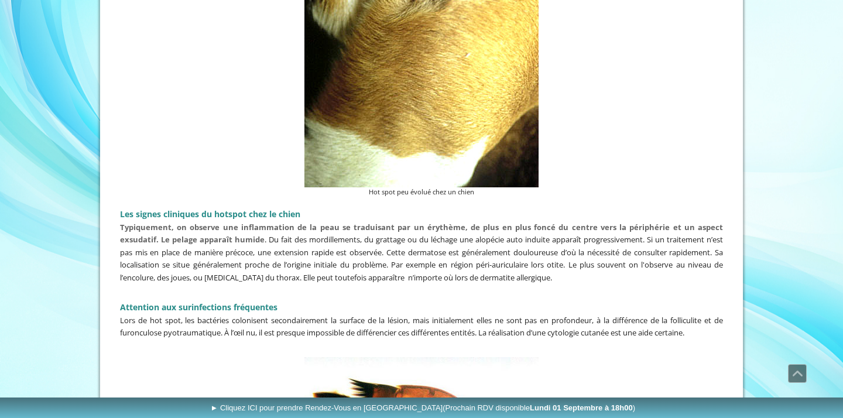
click at [249, 259] on span "Typiquement, on observe une inflammation de la peau se traduisant par un érythè…" at bounding box center [421, 252] width 603 height 61
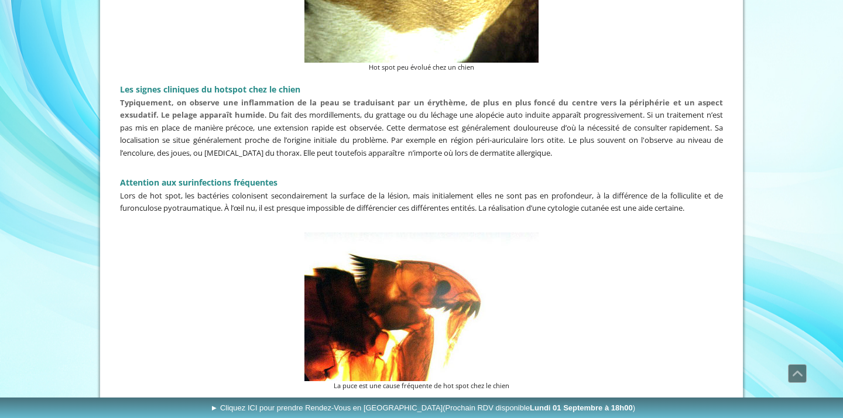
scroll to position [789, 0]
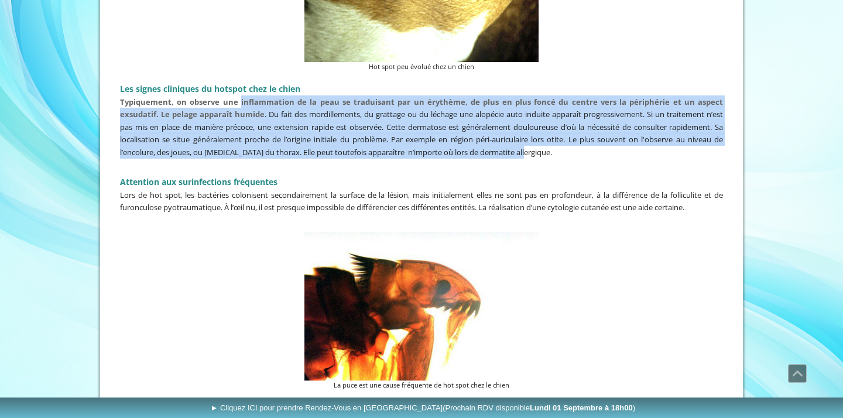
drag, startPoint x: 240, startPoint y: 95, endPoint x: 527, endPoint y: 148, distance: 292.2
click at [527, 148] on p "Typiquement, on observe une inflammation de la peau se traduisant par un érythè…" at bounding box center [421, 126] width 603 height 63
copy span "inflammation de la peau se traduisant par un érythème, de plus en plus foncé du…"
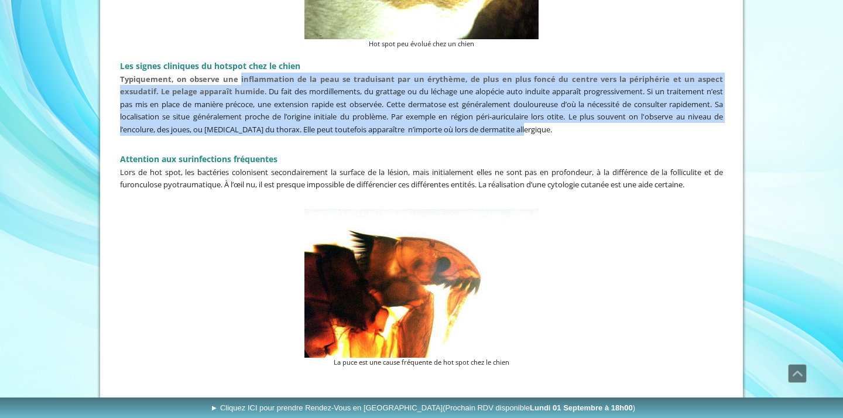
scroll to position [817, 0]
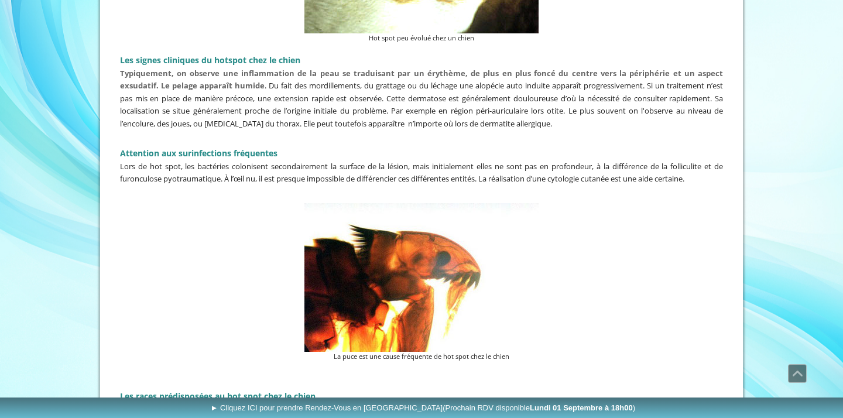
click at [132, 220] on figure "La puce est une cause fréquente de hot spot chez le chien" at bounding box center [421, 282] width 603 height 159
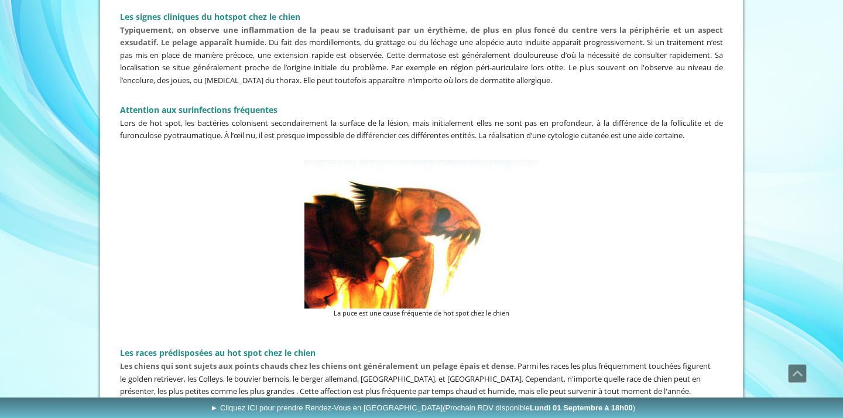
scroll to position [842, 0]
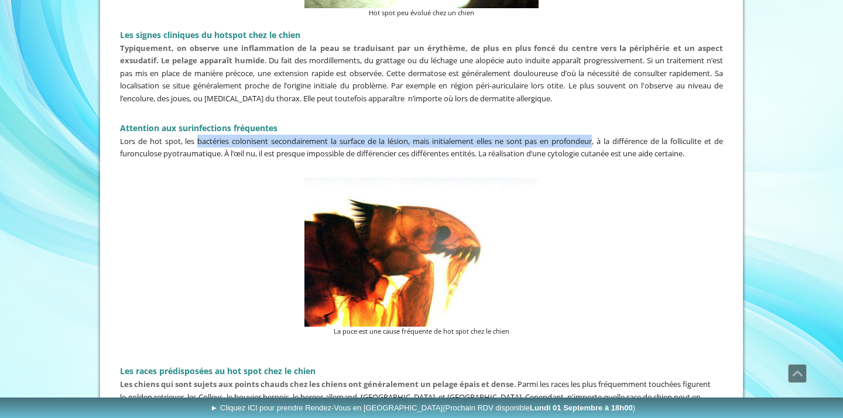
drag, startPoint x: 197, startPoint y: 136, endPoint x: 591, endPoint y: 140, distance: 394.0
click at [591, 140] on span "Lors de hot spot, les bactéries colonisent secondairement la surface de la lési…" at bounding box center [421, 147] width 603 height 23
copy span "bactéries colonisent secondairement la surface de la lésion, mais initialement …"
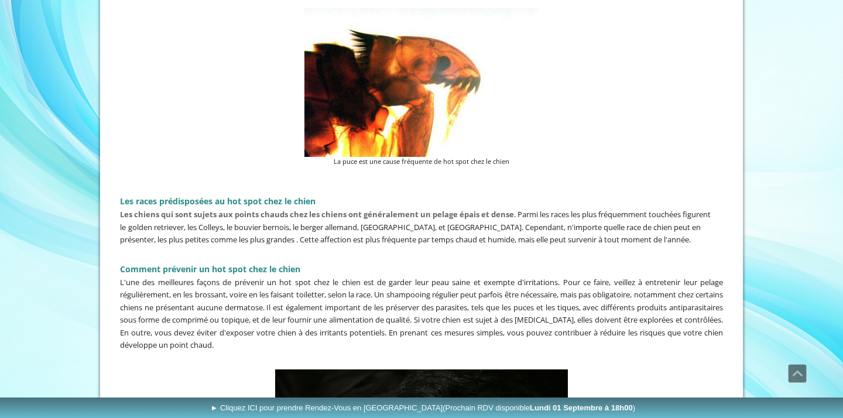
scroll to position [1012, 0]
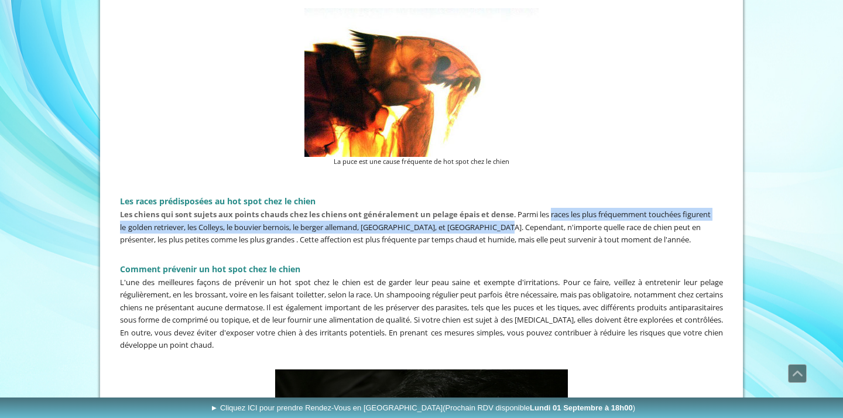
drag, startPoint x: 550, startPoint y: 208, endPoint x: 484, endPoint y: 223, distance: 67.9
click at [484, 223] on p "Les chiens qui sont sujets aux points chauds chez les chiens ont généralement u…" at bounding box center [421, 227] width 603 height 38
copy p "races les plus fréquemment touchées figurent le golden retriever, les Colleys, …"
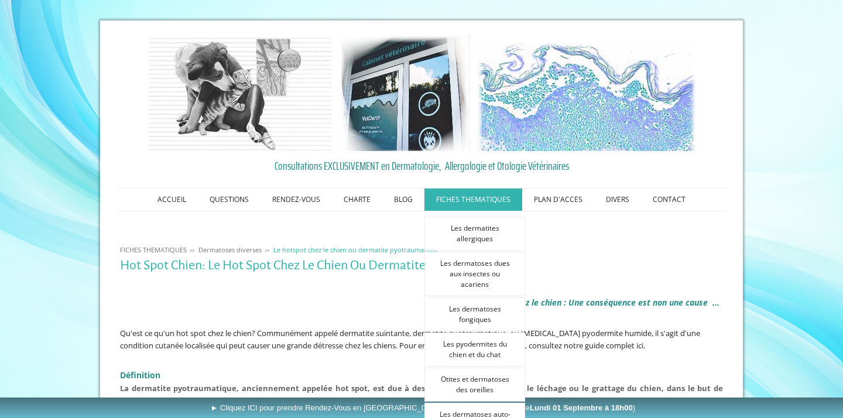
scroll to position [0, 0]
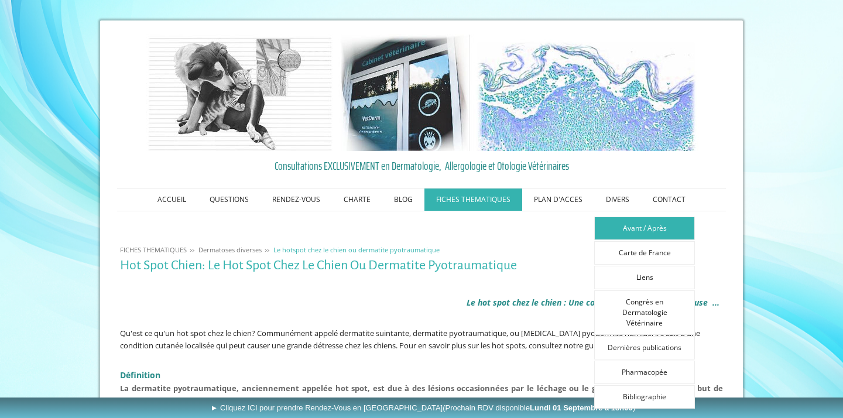
click at [628, 226] on link "Avant / Après" at bounding box center [644, 228] width 101 height 23
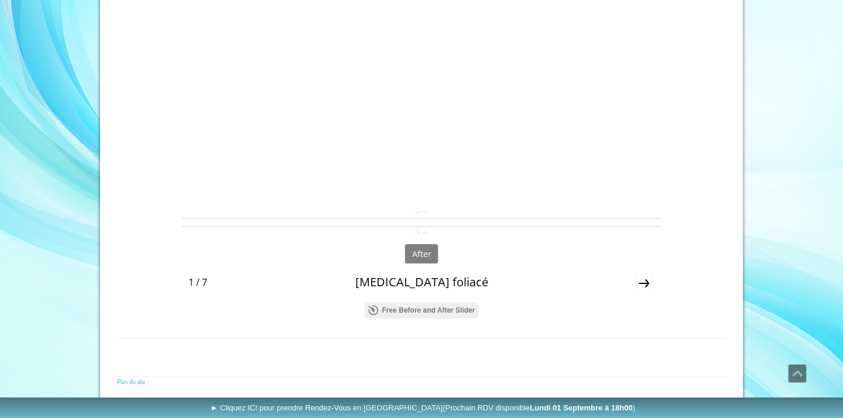
scroll to position [518, 0]
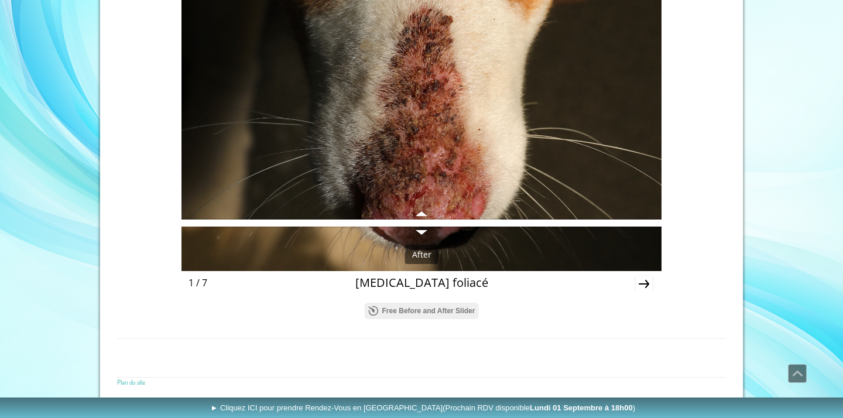
click at [643, 285] on icon "Next" at bounding box center [644, 284] width 11 height 8
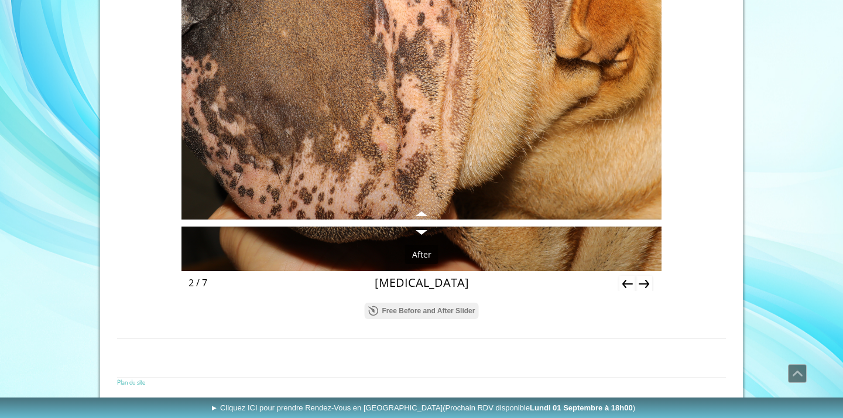
click at [646, 283] on icon "Next" at bounding box center [644, 284] width 16 height 16
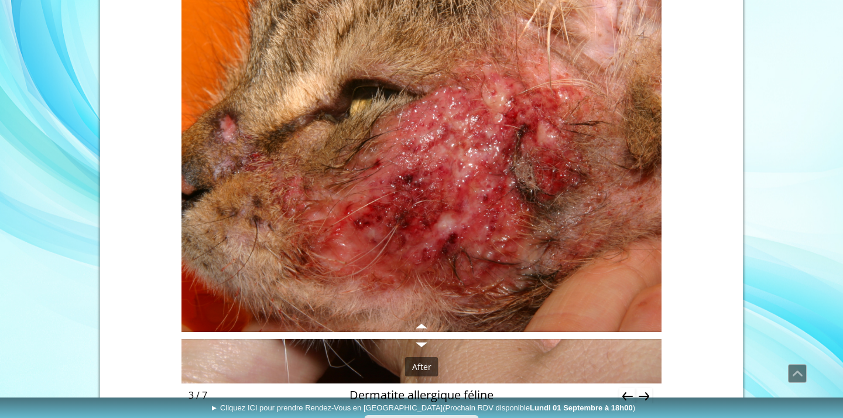
scroll to position [434, 0]
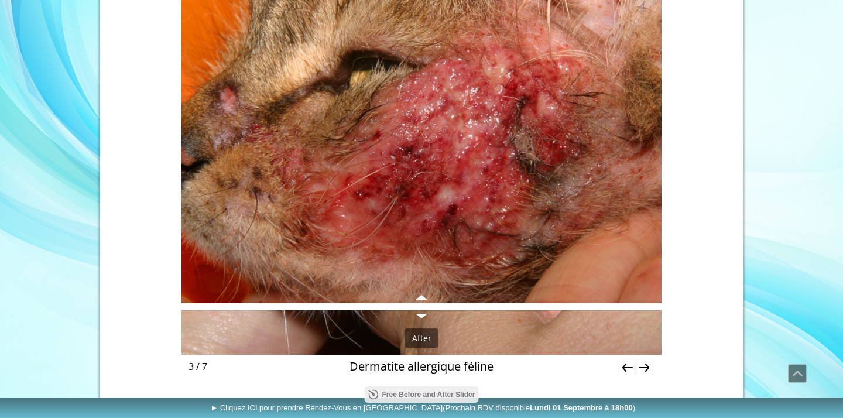
click at [650, 368] on icon "Next" at bounding box center [644, 367] width 16 height 16
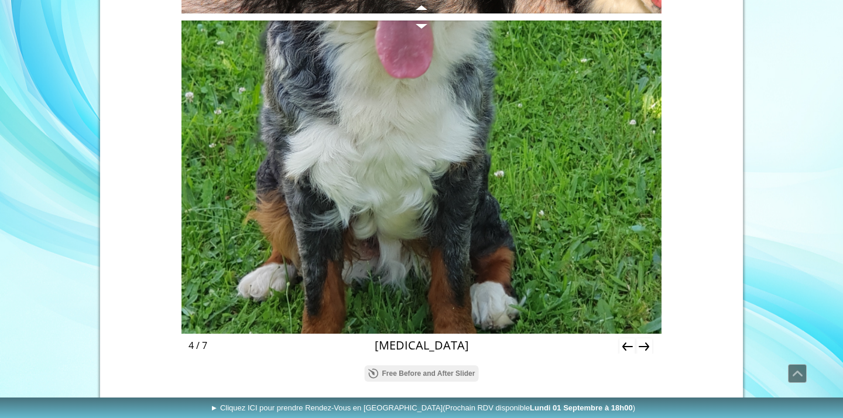
scroll to position [458, 0]
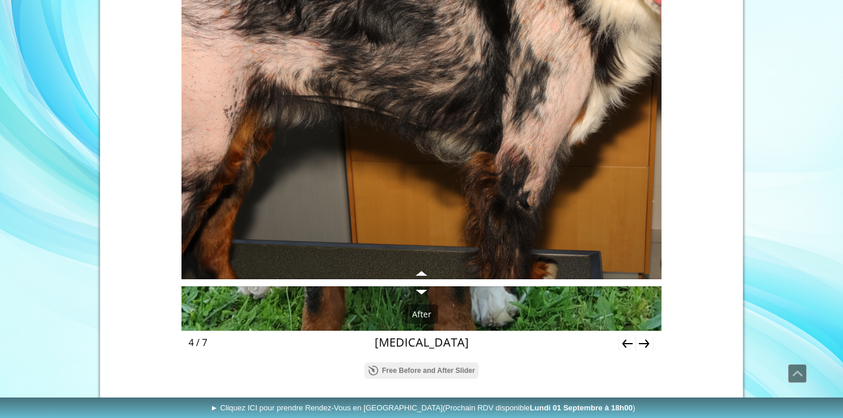
click at [646, 344] on icon "Next" at bounding box center [644, 344] width 11 height 8
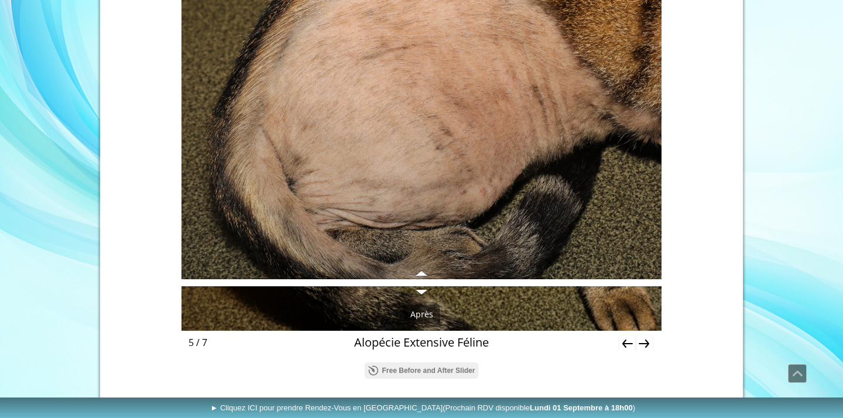
click at [647, 341] on icon "Next" at bounding box center [644, 344] width 11 height 8
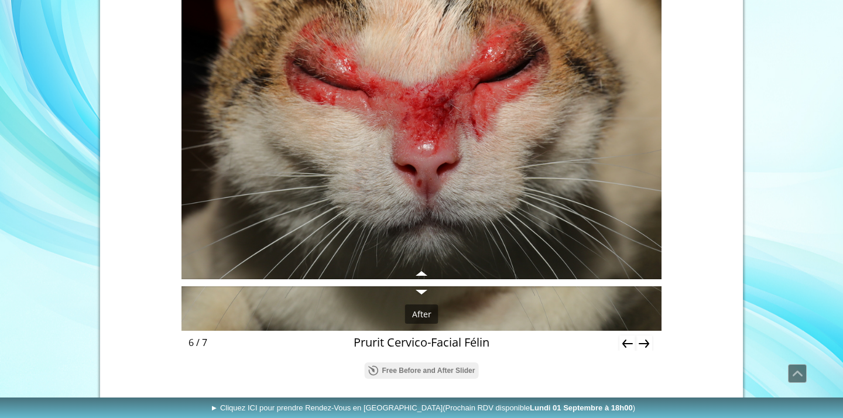
scroll to position [444, 0]
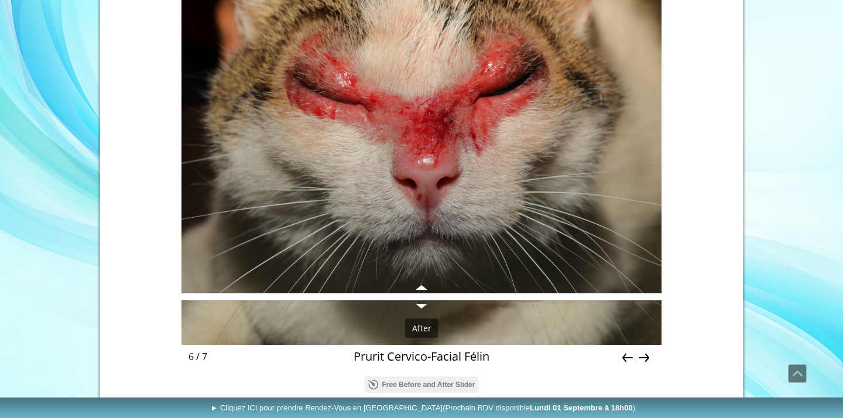
click at [645, 358] on icon "Next" at bounding box center [644, 358] width 11 height 8
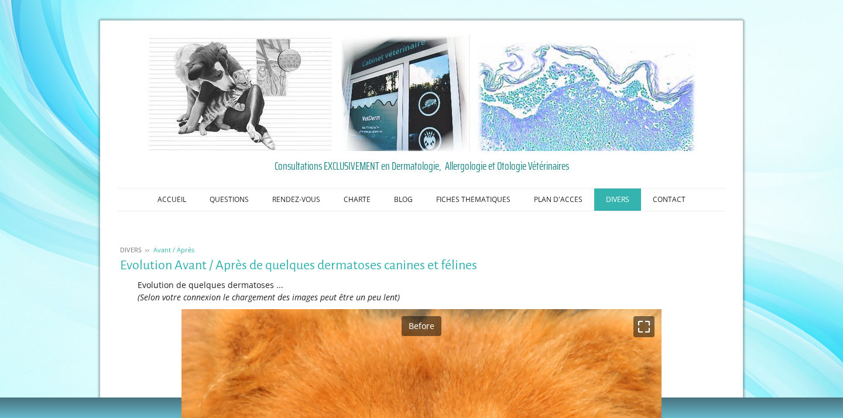
scroll to position [0, 0]
